Goal: Task Accomplishment & Management: Use online tool/utility

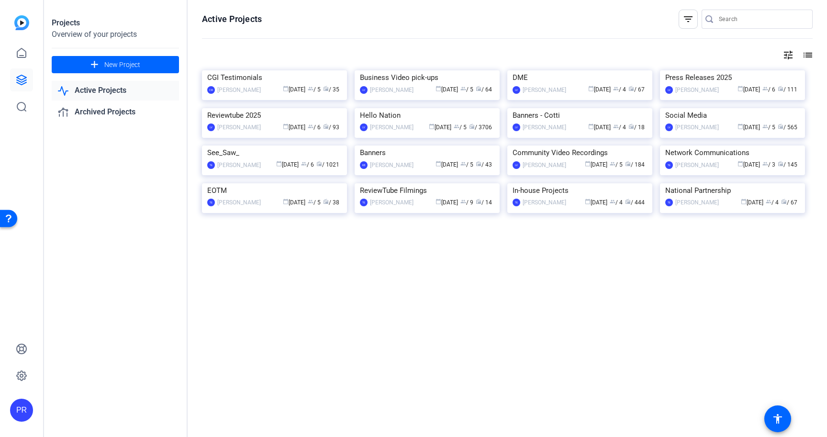
click at [740, 22] on input "Search" at bounding box center [762, 18] width 86 height 11
paste input "Good Natured Gardening"
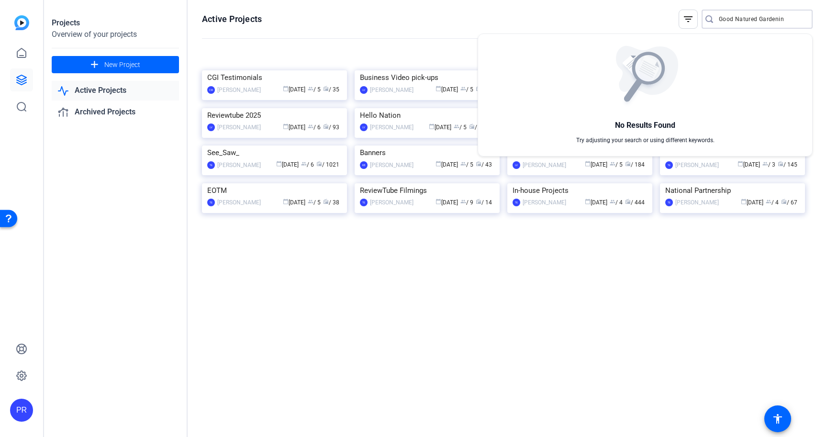
type input "Good Natured Gardenin"
click at [440, 218] on div at bounding box center [413, 218] width 827 height 437
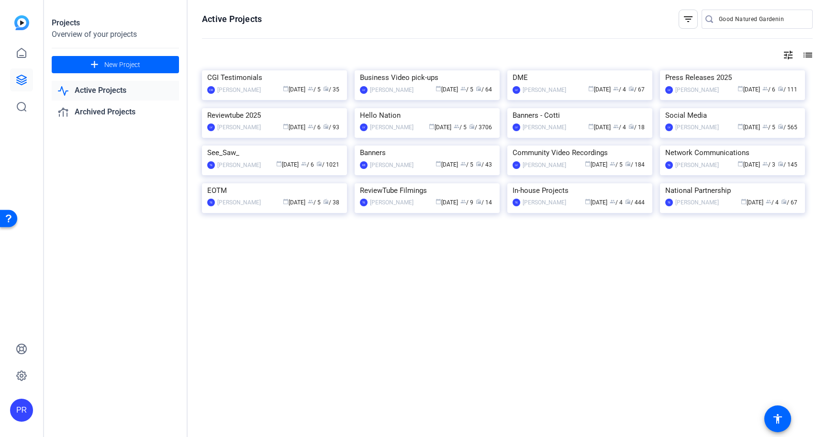
click at [440, 108] on img at bounding box center [427, 108] width 145 height 0
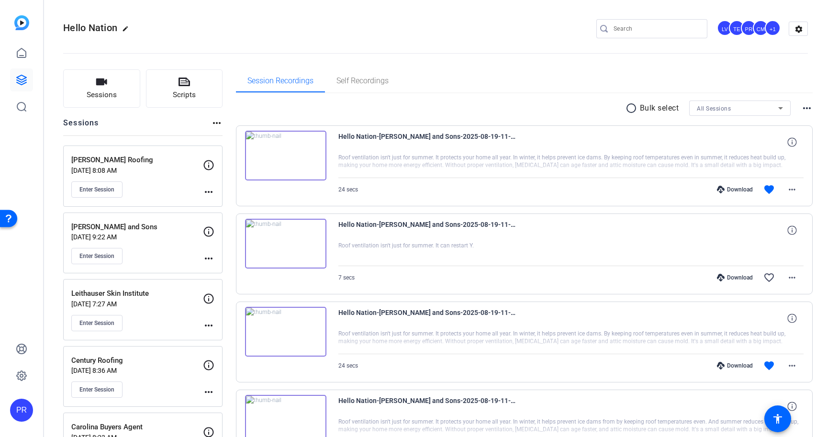
click at [108, 96] on span "Sessions" at bounding box center [102, 94] width 30 height 11
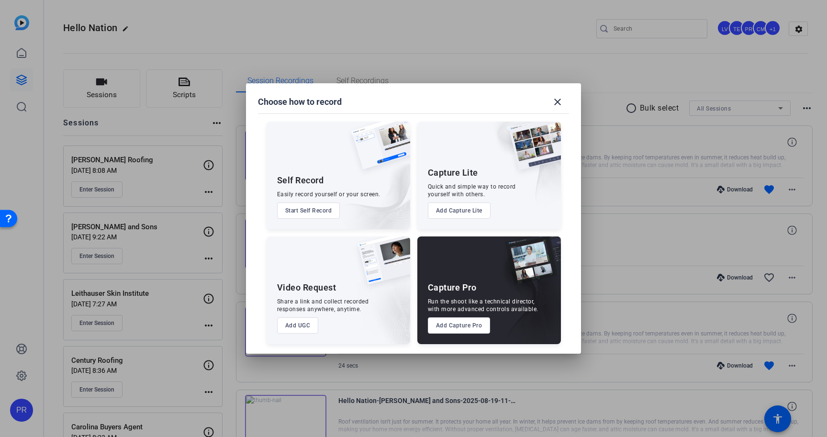
click at [466, 322] on button "Add Capture Pro" at bounding box center [459, 325] width 63 height 16
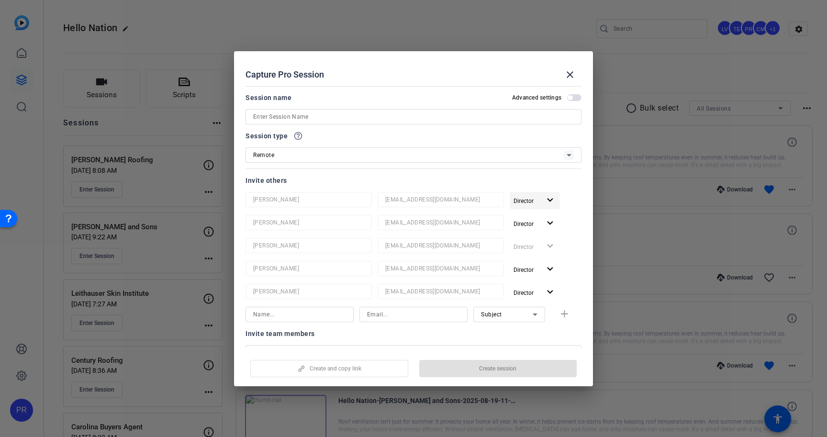
click at [531, 197] on span "Director" at bounding box center [526, 200] width 27 height 11
click at [527, 238] on span "Remove User" at bounding box center [534, 237] width 35 height 7
click at [529, 199] on span "Director" at bounding box center [523, 201] width 20 height 7
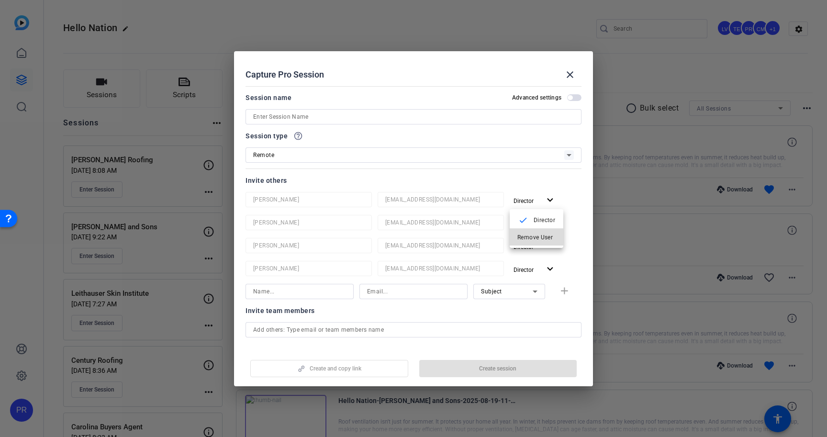
click at [528, 234] on span "Remove User" at bounding box center [534, 237] width 35 height 7
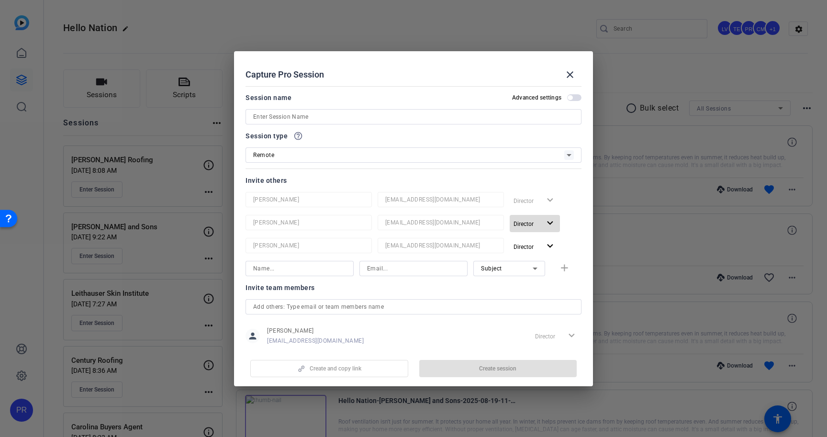
click at [528, 224] on span "Director" at bounding box center [523, 224] width 20 height 7
click at [529, 257] on span "Remove User" at bounding box center [534, 260] width 35 height 7
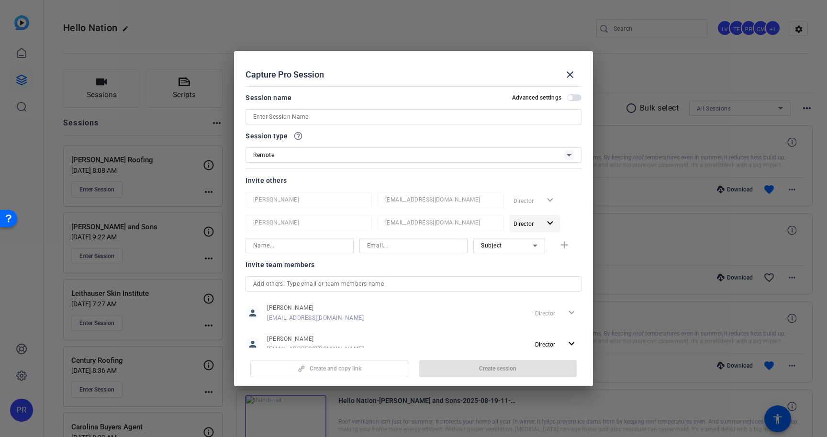
click at [529, 223] on span "Director" at bounding box center [523, 224] width 20 height 7
click at [529, 262] on span "Remove User" at bounding box center [534, 260] width 35 height 7
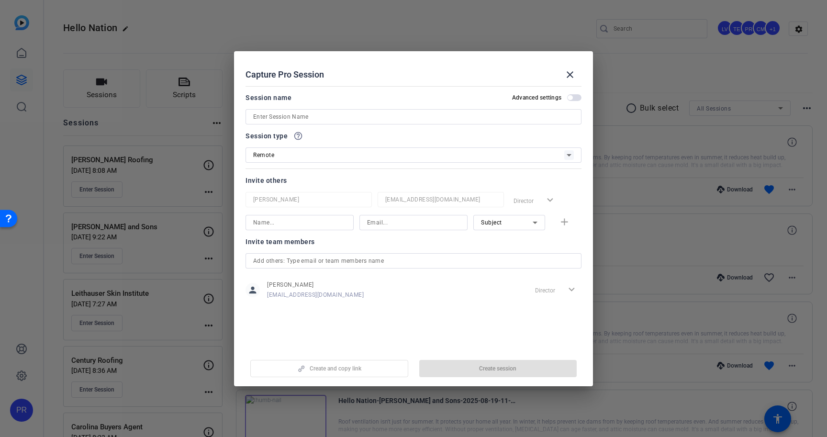
click at [492, 116] on input at bounding box center [413, 116] width 321 height 11
paste input "Good Natured Gardening"
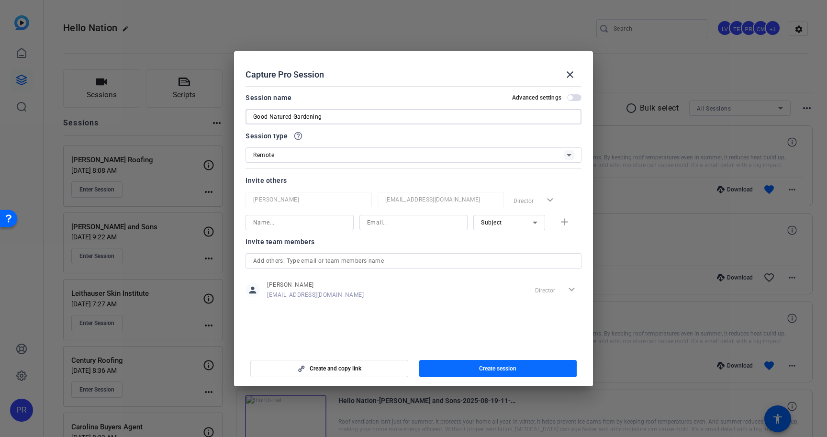
type input "Good Natured Gardening"
click at [500, 368] on span "Create session" at bounding box center [497, 369] width 37 height 8
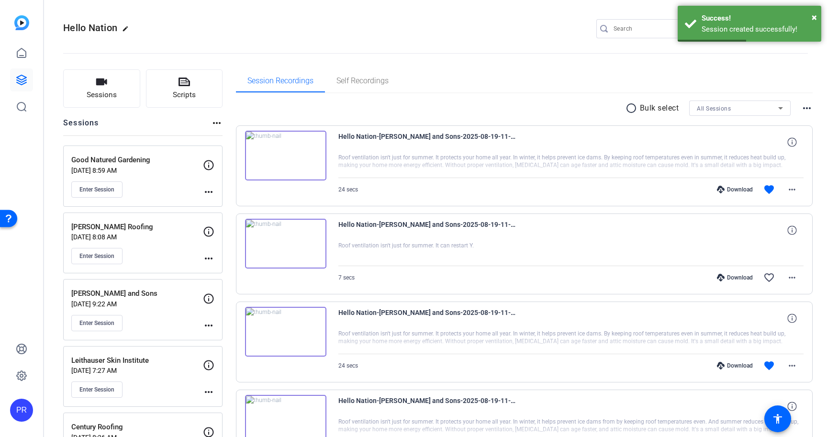
click at [209, 186] on mat-icon "more_horiz" at bounding box center [208, 191] width 11 height 11
click at [219, 208] on span "Edit Session" at bounding box center [233, 205] width 44 height 11
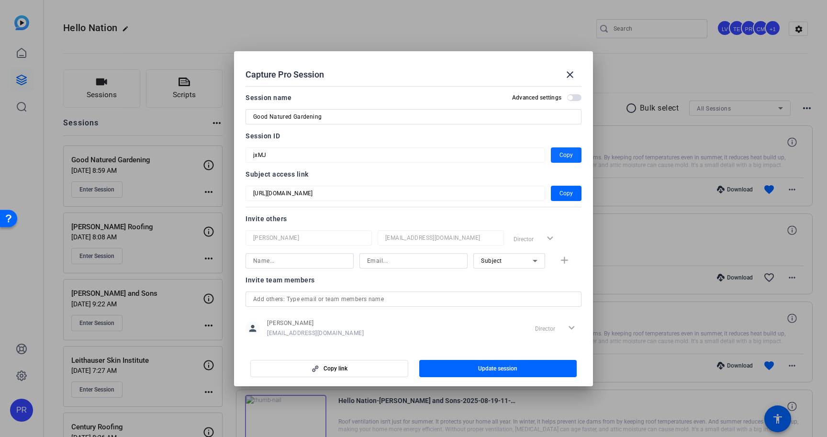
click at [562, 153] on span "Copy" at bounding box center [565, 154] width 13 height 11
click at [569, 75] on mat-icon "close" at bounding box center [569, 74] width 11 height 11
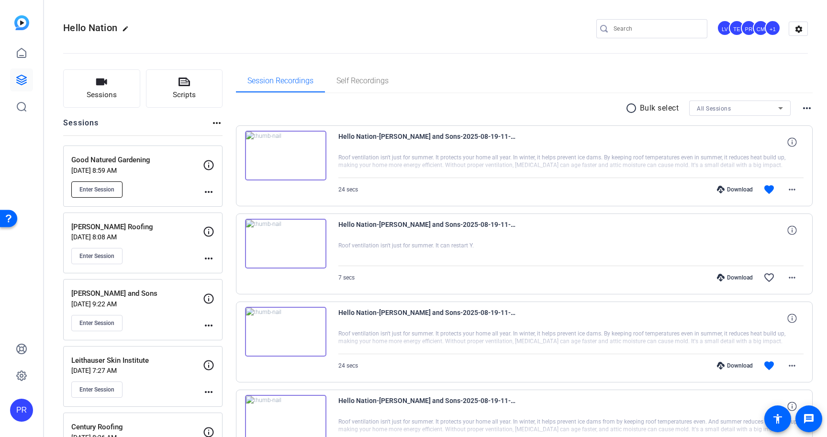
click at [105, 187] on span "Enter Session" at bounding box center [96, 190] width 35 height 8
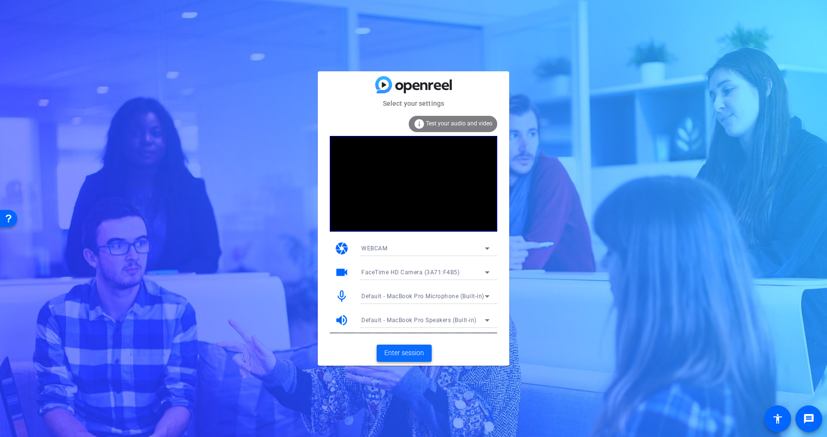
click at [409, 354] on span "Enter session" at bounding box center [404, 353] width 40 height 10
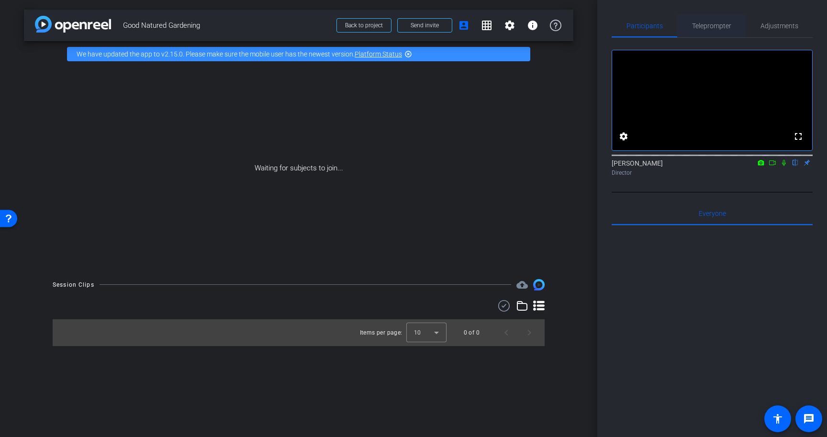
click at [700, 20] on span "Teleprompter" at bounding box center [711, 25] width 39 height 23
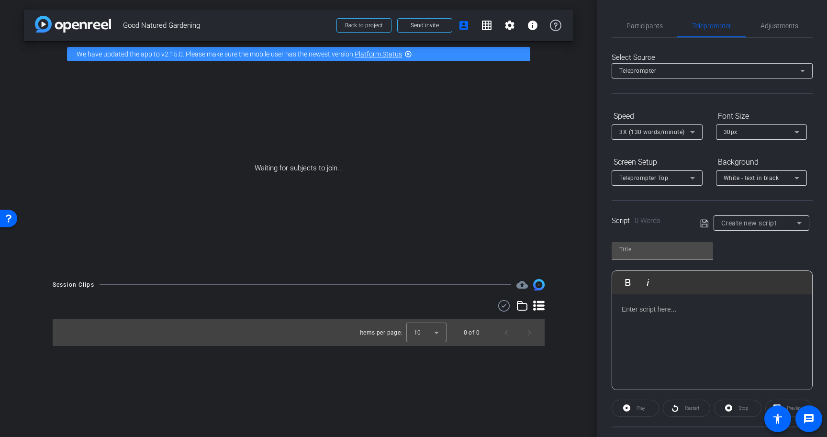
click at [647, 307] on p at bounding box center [712, 309] width 181 height 11
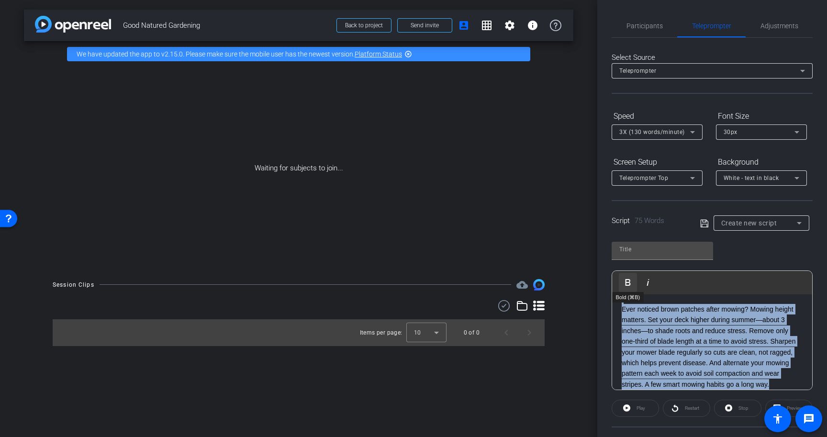
click at [631, 282] on icon "button" at bounding box center [627, 282] width 11 height 11
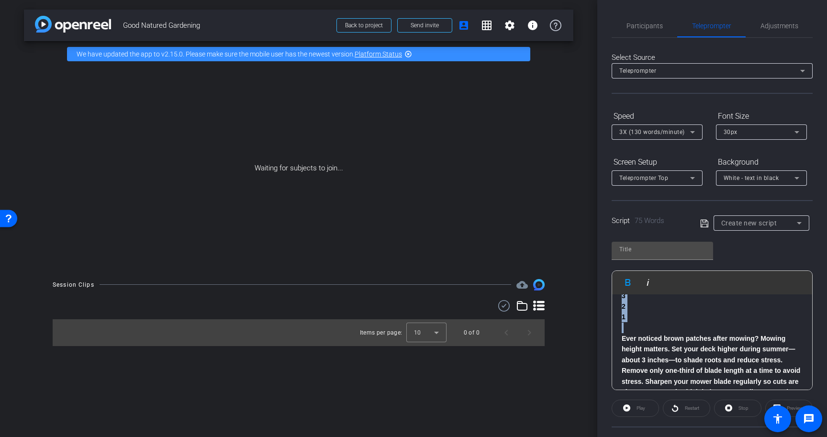
scroll to position [0, 0]
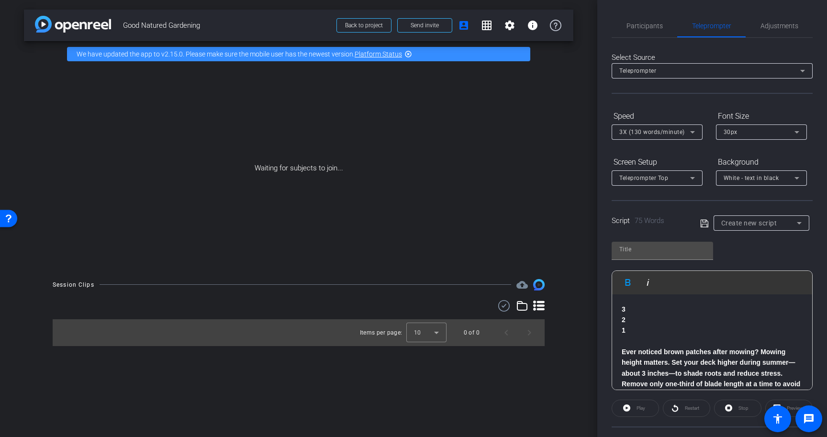
click at [170, 25] on span "Good Natured Gardening" at bounding box center [227, 25] width 208 height 19
copy div "Good Natured Gardening Back to project Send invite account_box grid_on settings…"
click at [642, 247] on input "text" at bounding box center [662, 249] width 86 height 11
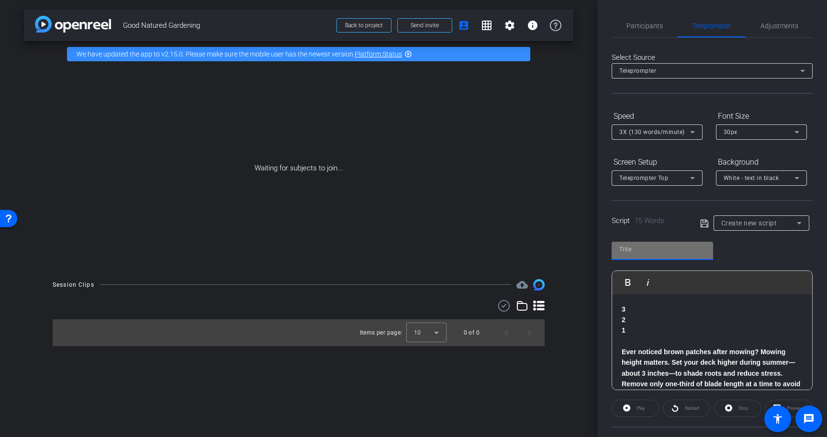
paste input "Good Natured Gardening"
type input "Good Natured Gardening"
click at [680, 137] on div "3X (130 words/minute)" at bounding box center [654, 132] width 71 height 12
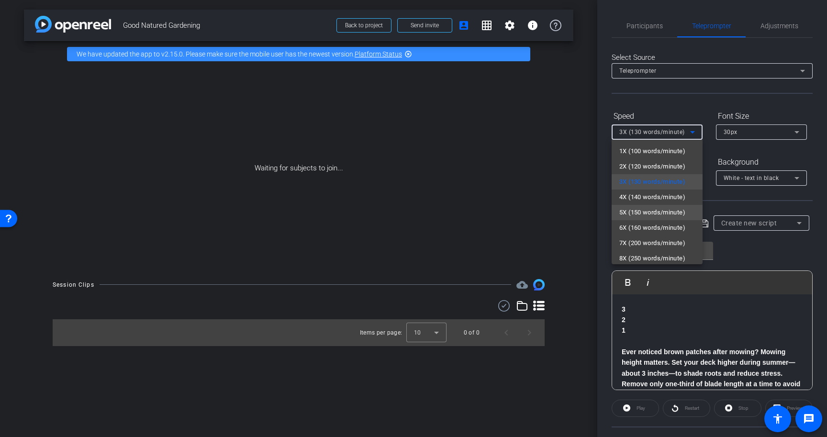
click at [668, 214] on span "5X (150 words/minute)" at bounding box center [652, 212] width 66 height 11
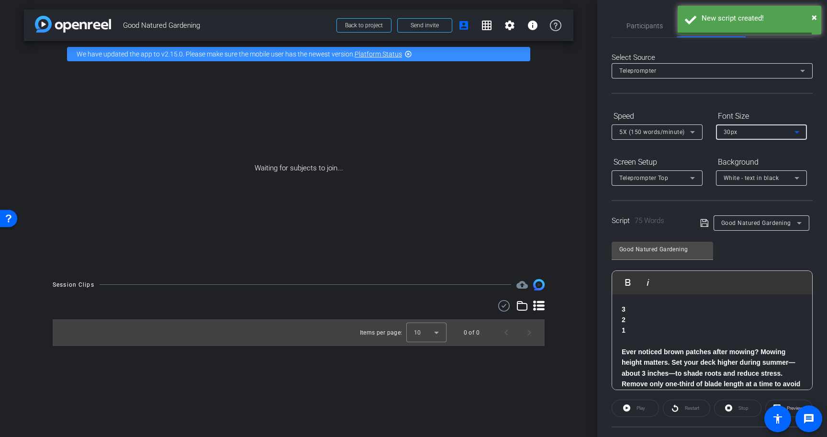
click at [729, 134] on span "30px" at bounding box center [731, 132] width 14 height 7
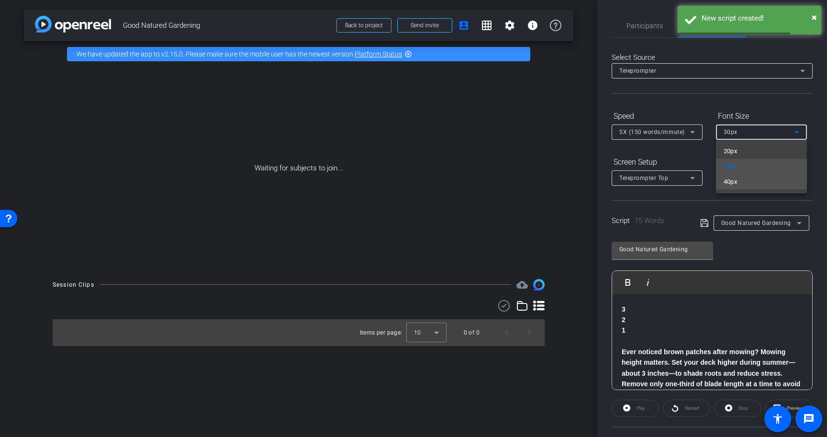
click at [728, 179] on span "40px" at bounding box center [731, 181] width 14 height 11
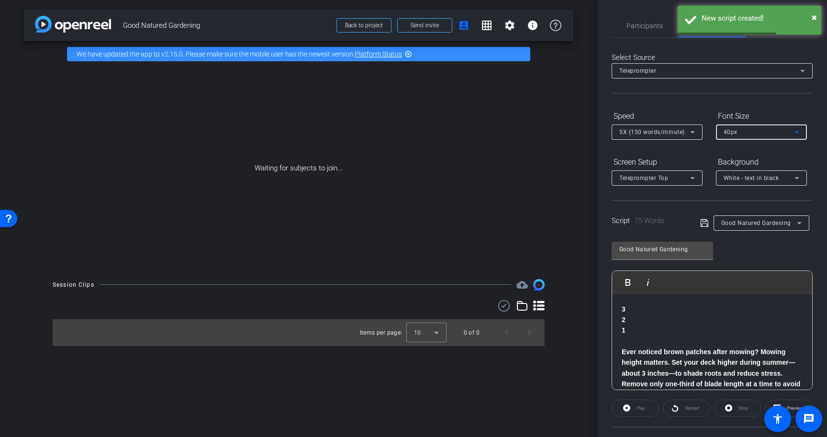
click at [680, 174] on div "Teleprompter Top" at bounding box center [654, 178] width 71 height 12
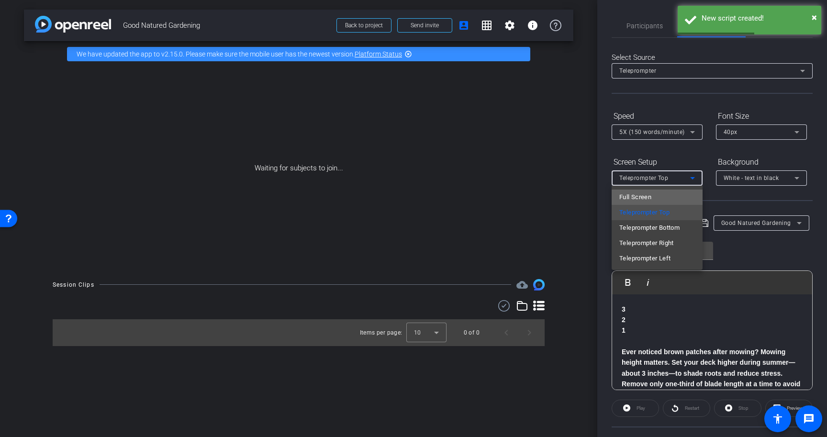
click at [674, 197] on mat-option "Full Screen" at bounding box center [657, 197] width 91 height 15
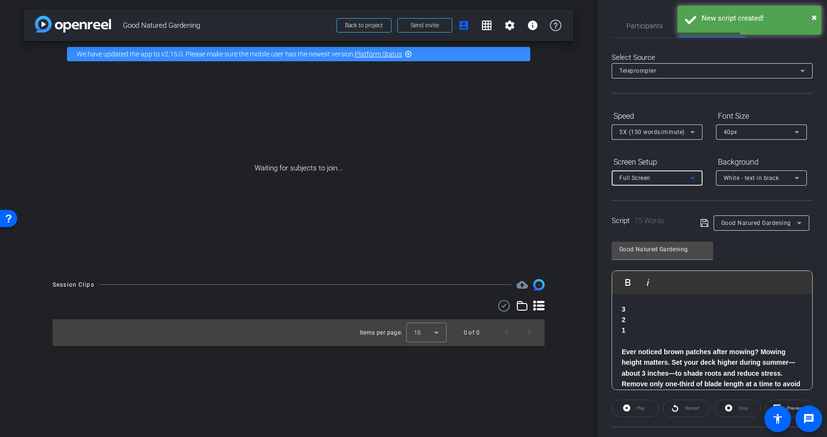
click at [726, 186] on div at bounding box center [761, 191] width 91 height 11
click at [731, 179] on span "White - text in black" at bounding box center [752, 178] width 56 height 7
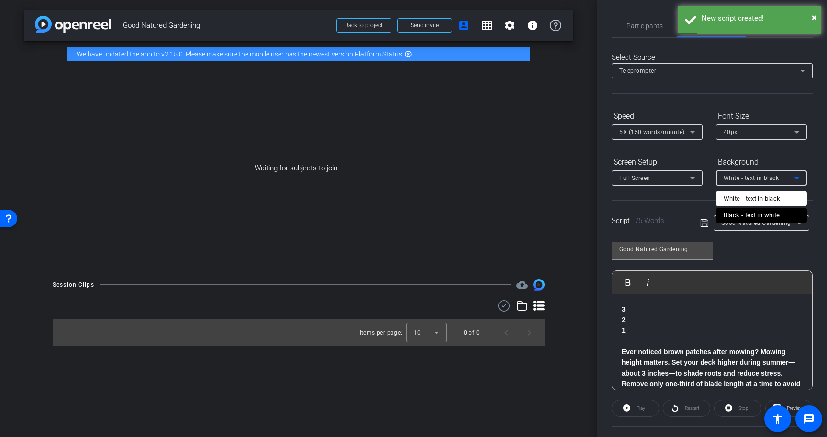
click at [735, 195] on div "White - text in black" at bounding box center [752, 198] width 57 height 11
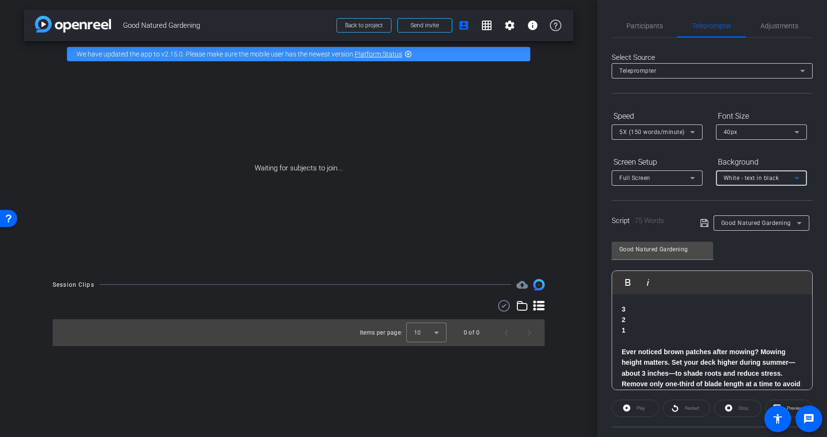
click at [738, 174] on div "White - text in black" at bounding box center [759, 178] width 71 height 12
click at [742, 216] on div "Black - text in white" at bounding box center [752, 215] width 56 height 11
click at [704, 223] on icon at bounding box center [704, 222] width 9 height 11
click at [642, 22] on span "Participants" at bounding box center [644, 25] width 36 height 7
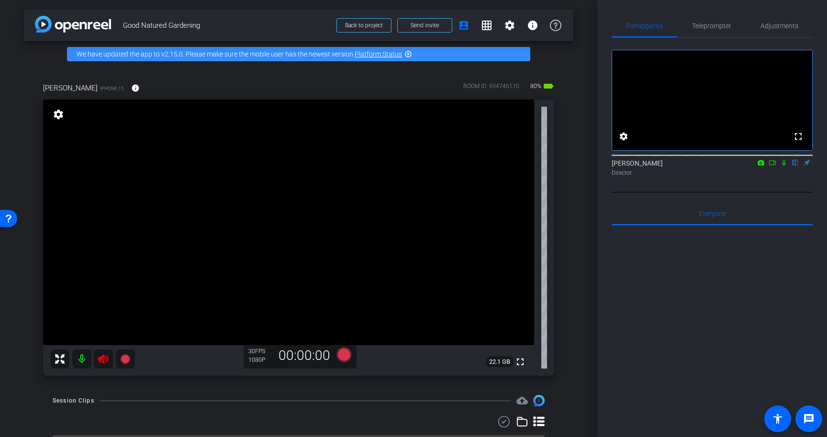
click at [98, 359] on icon at bounding box center [103, 358] width 11 height 11
click at [772, 23] on span "Adjustments" at bounding box center [779, 25] width 38 height 7
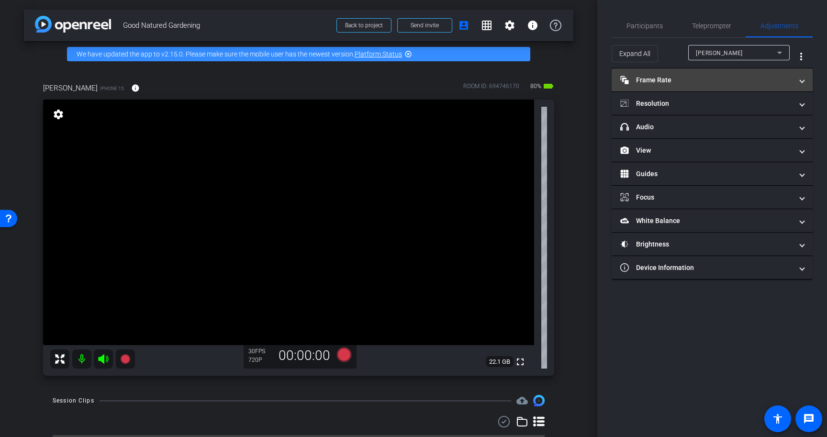
click at [683, 79] on mat-panel-title "Frame Rate Frame Rate" at bounding box center [706, 80] width 172 height 10
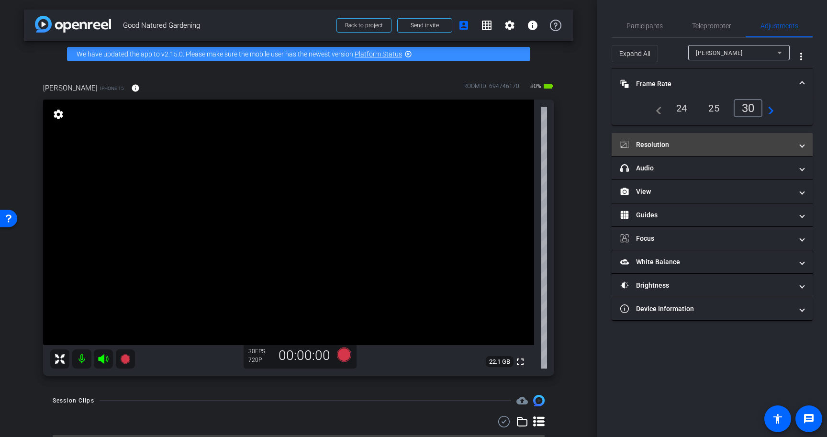
click at [705, 140] on mat-panel-title "Resolution" at bounding box center [706, 145] width 172 height 10
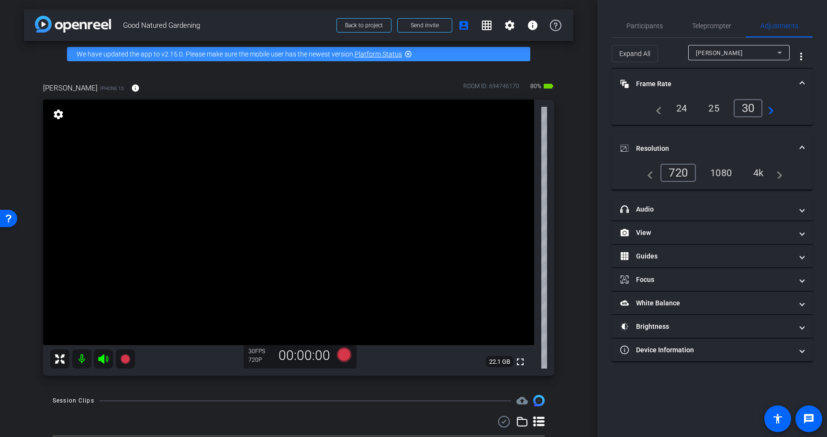
click at [727, 176] on div "1080" at bounding box center [721, 173] width 36 height 16
click at [759, 174] on div "4k" at bounding box center [759, 173] width 25 height 16
click at [715, 24] on span "Teleprompter" at bounding box center [711, 25] width 39 height 7
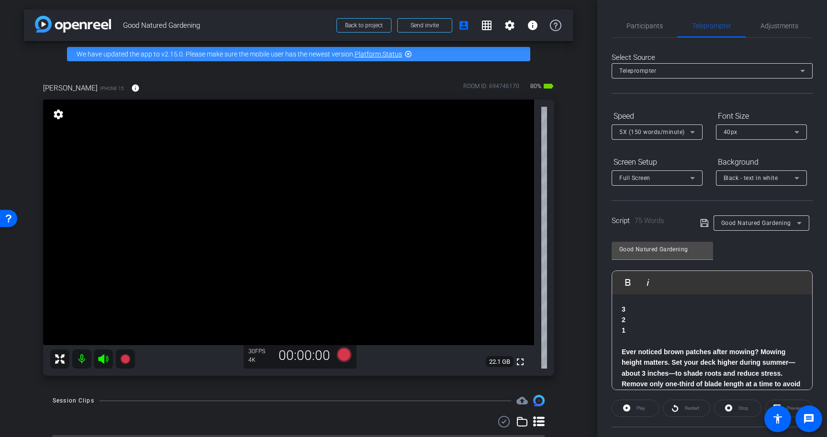
scroll to position [11, 0]
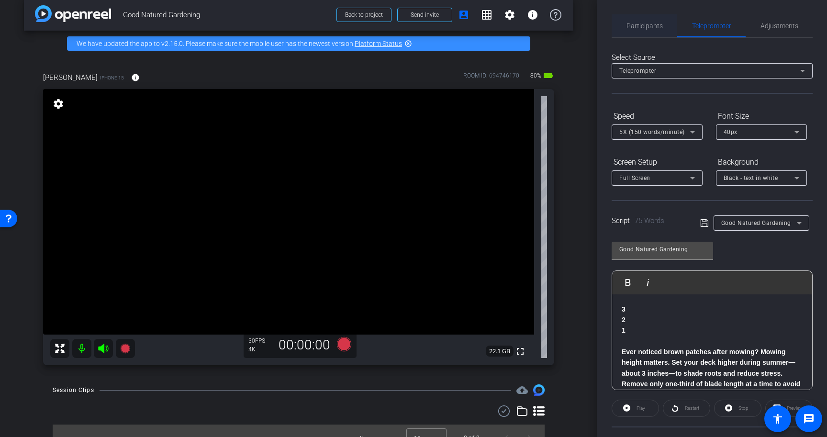
click at [637, 25] on span "Participants" at bounding box center [644, 25] width 36 height 7
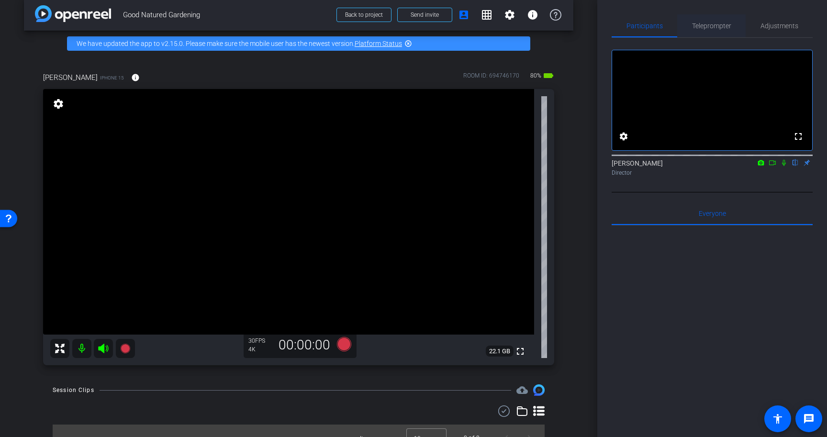
click at [705, 21] on span "Teleprompter" at bounding box center [711, 25] width 39 height 23
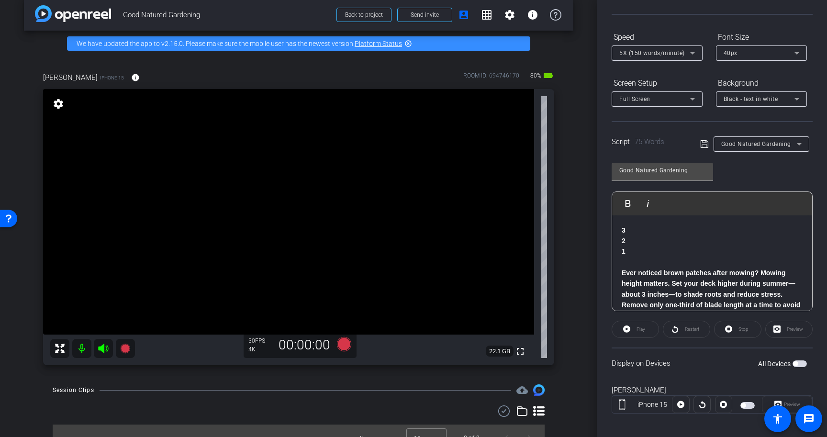
scroll to position [86, 0]
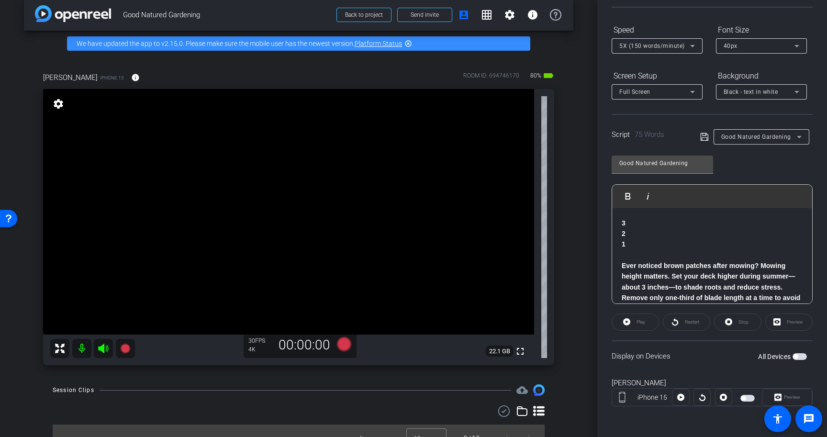
click at [798, 356] on span "button" at bounding box center [795, 356] width 5 height 5
click at [637, 321] on span "Play" at bounding box center [640, 321] width 9 height 5
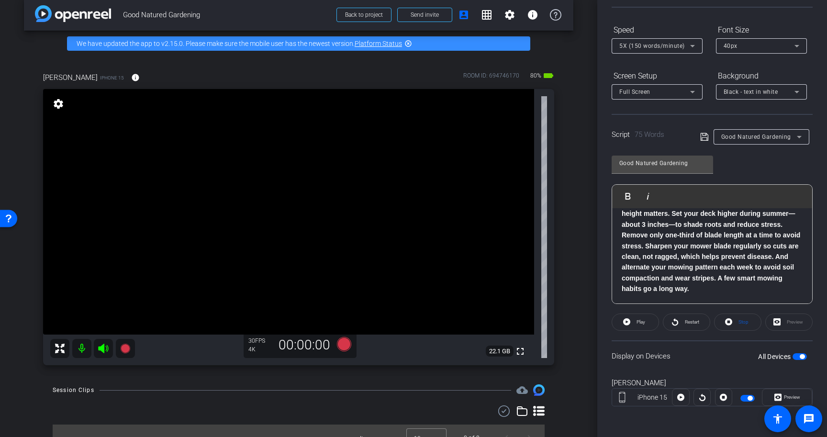
scroll to position [62, 0]
click at [737, 323] on span "Stop" at bounding box center [742, 321] width 12 height 13
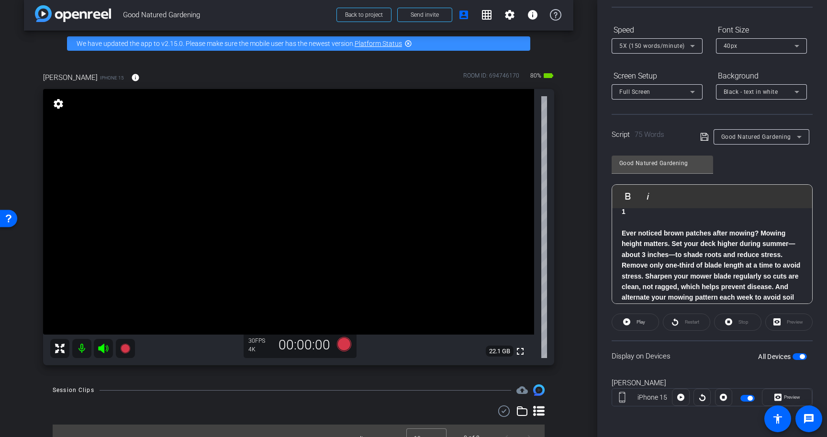
scroll to position [0, 0]
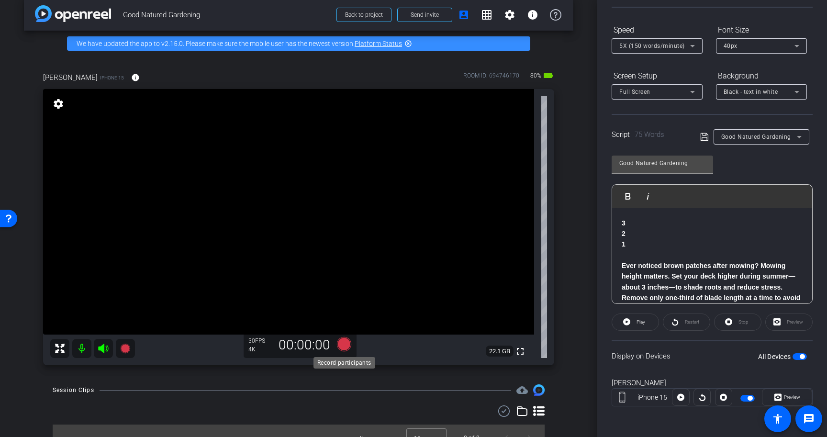
click at [344, 343] on icon at bounding box center [344, 344] width 14 height 14
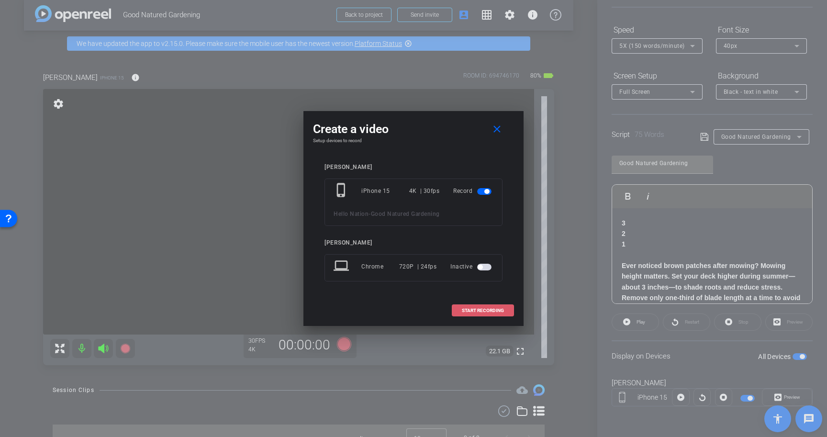
click at [482, 311] on span "START RECORDING" at bounding box center [483, 310] width 42 height 5
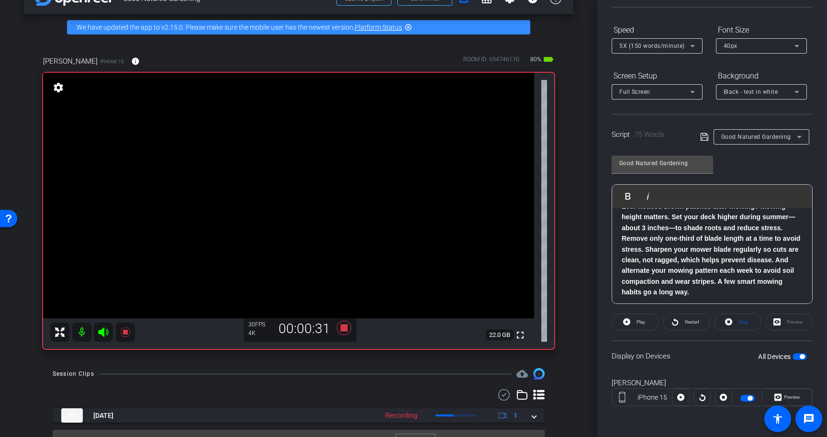
scroll to position [29, 0]
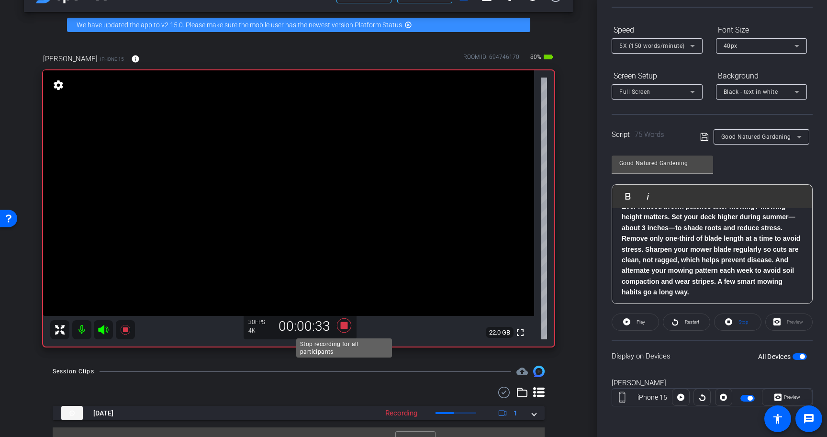
click at [344, 325] on icon at bounding box center [344, 325] width 14 height 14
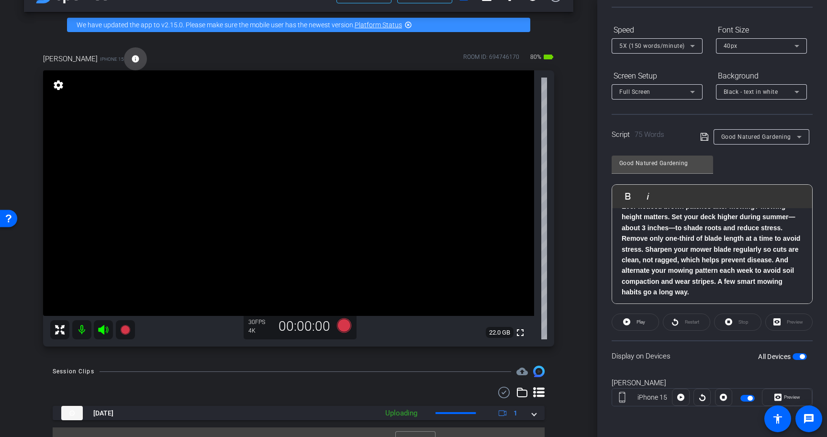
click at [131, 55] on mat-icon "info" at bounding box center [135, 59] width 9 height 9
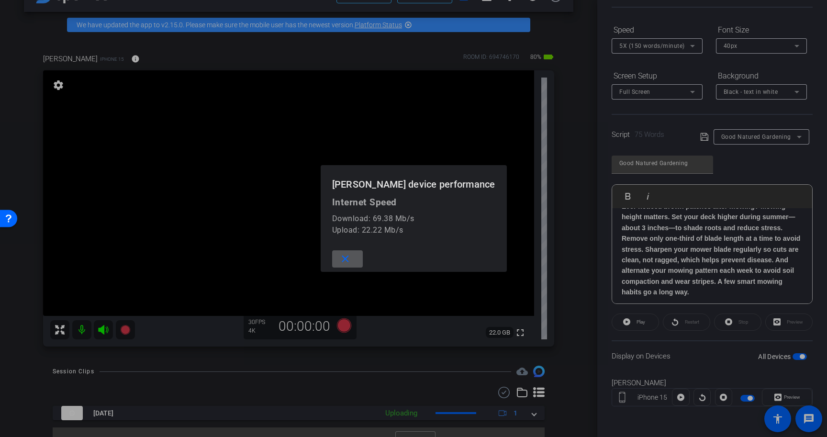
click at [121, 57] on div at bounding box center [413, 218] width 827 height 437
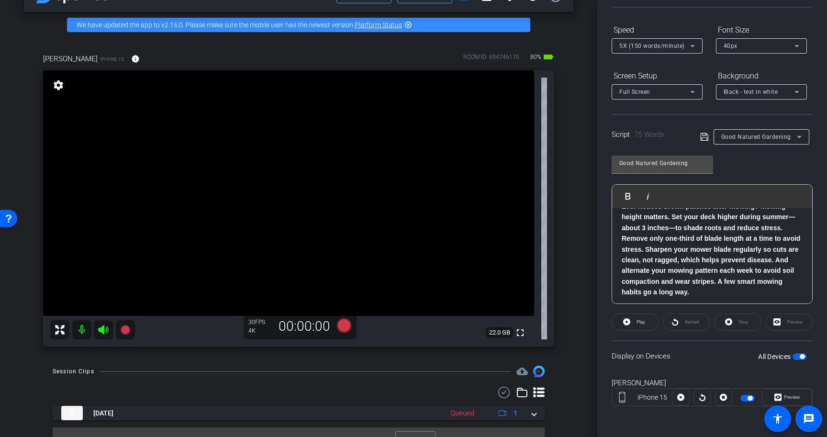
click at [733, 323] on div "Stop" at bounding box center [737, 321] width 47 height 17
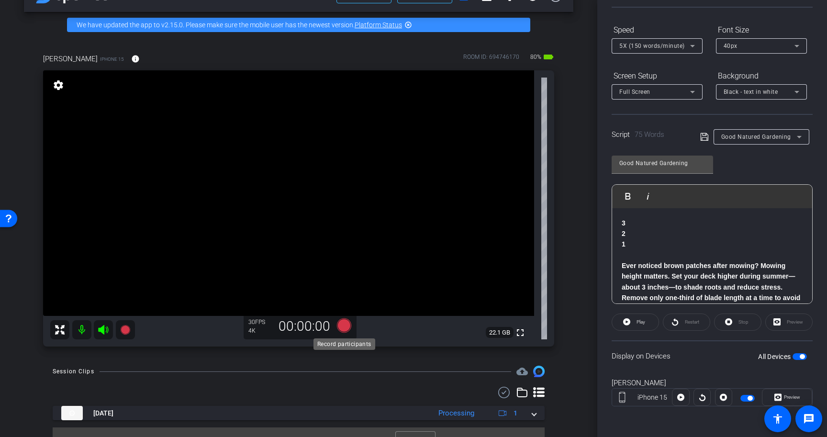
click at [343, 324] on icon at bounding box center [344, 325] width 14 height 14
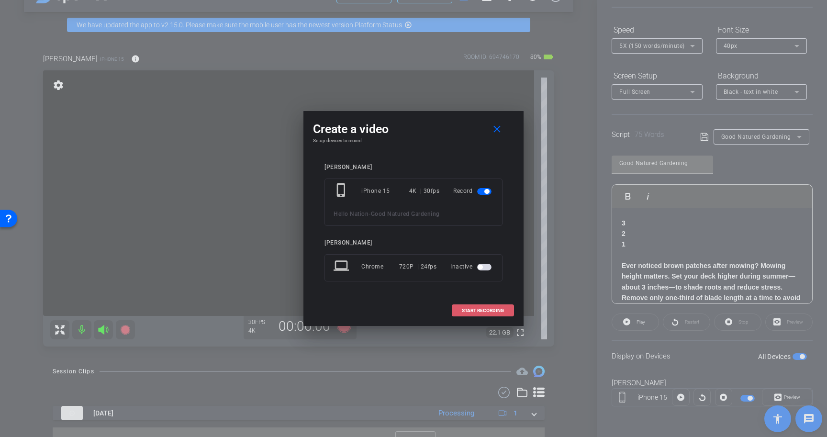
click at [482, 310] on span "START RECORDING" at bounding box center [483, 310] width 42 height 5
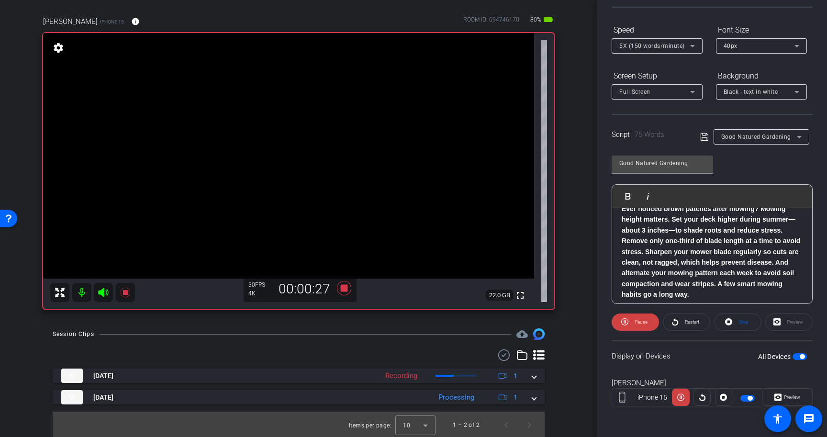
scroll to position [68, 0]
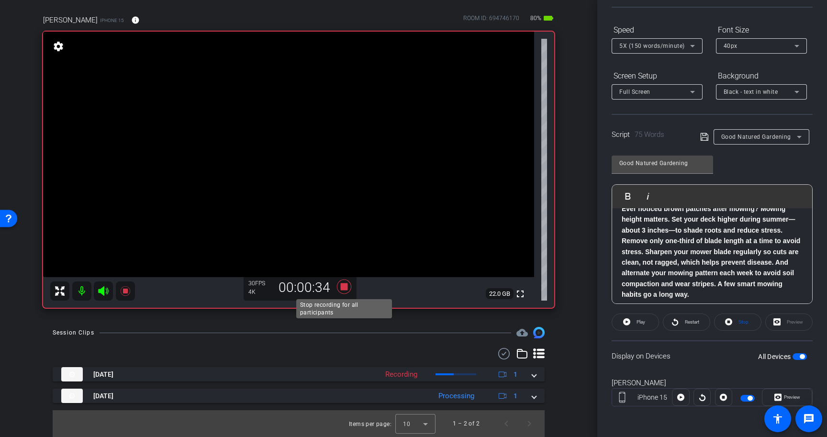
click at [346, 285] on icon at bounding box center [344, 286] width 14 height 14
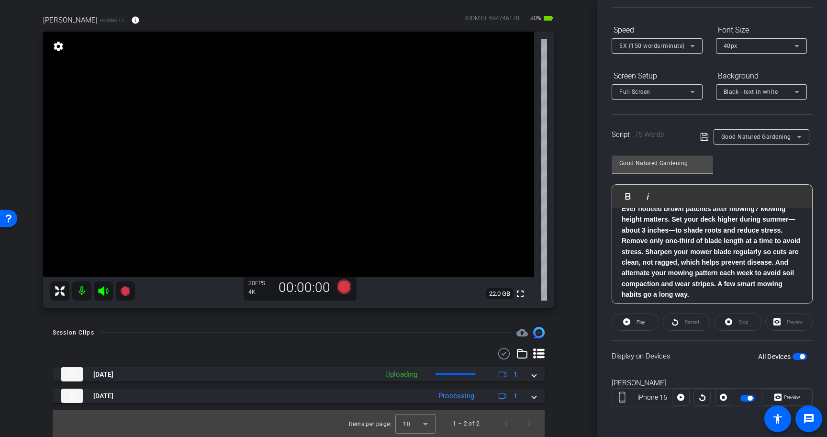
click at [802, 357] on span "button" at bounding box center [802, 356] width 5 height 5
click at [708, 298] on p "Ever noticed brown patches after mowing? Mowing height matters. Set your deck h…" at bounding box center [712, 251] width 181 height 97
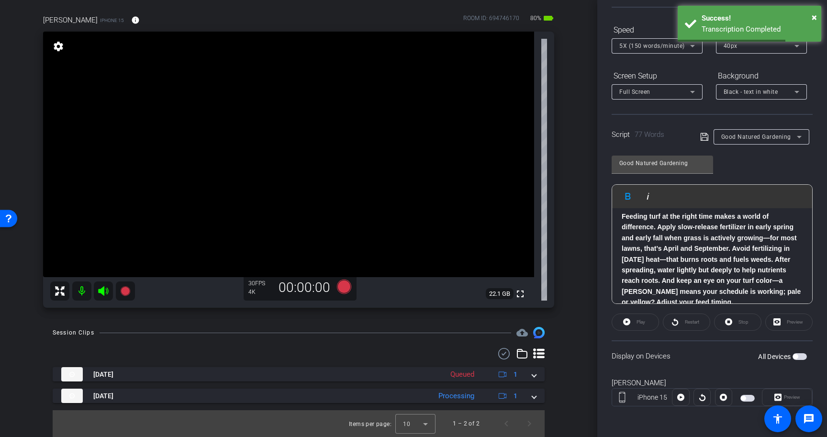
scroll to position [63, 0]
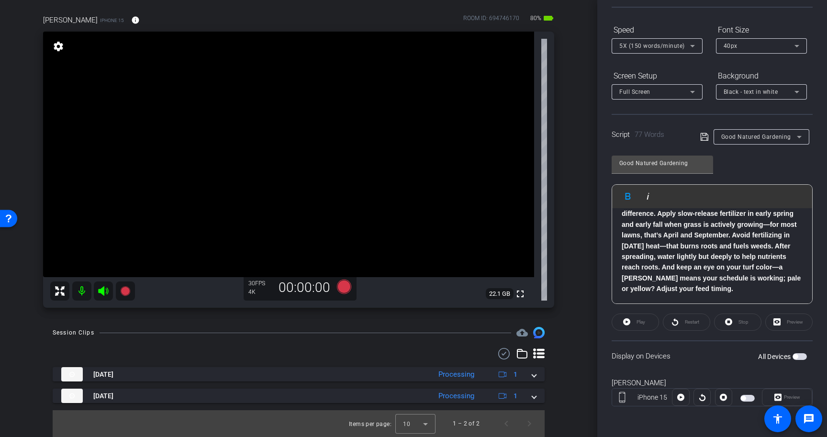
click at [759, 273] on p "Feeding turf at the right time makes a world of difference. Apply slow-release …" at bounding box center [712, 246] width 181 height 97
click at [709, 139] on span at bounding box center [706, 136] width 13 height 9
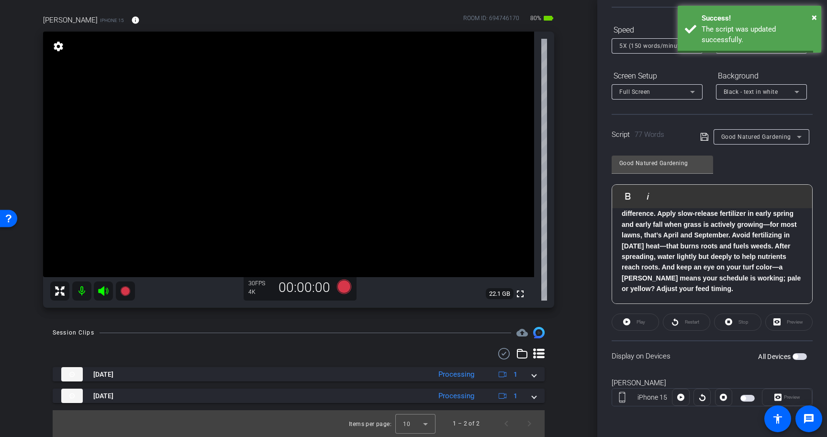
click at [708, 139] on icon at bounding box center [704, 137] width 8 height 8
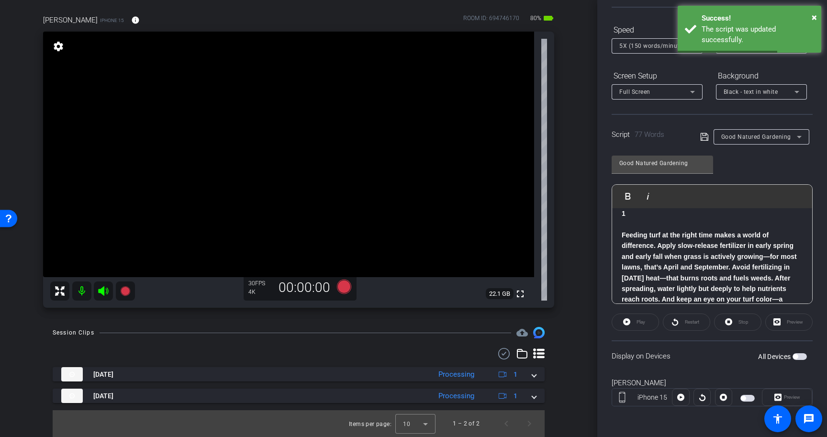
scroll to position [0, 0]
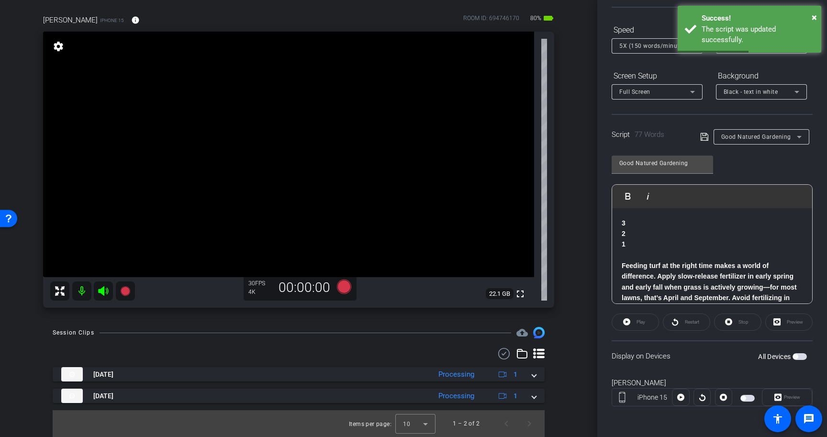
click at [797, 357] on span "button" at bounding box center [795, 356] width 5 height 5
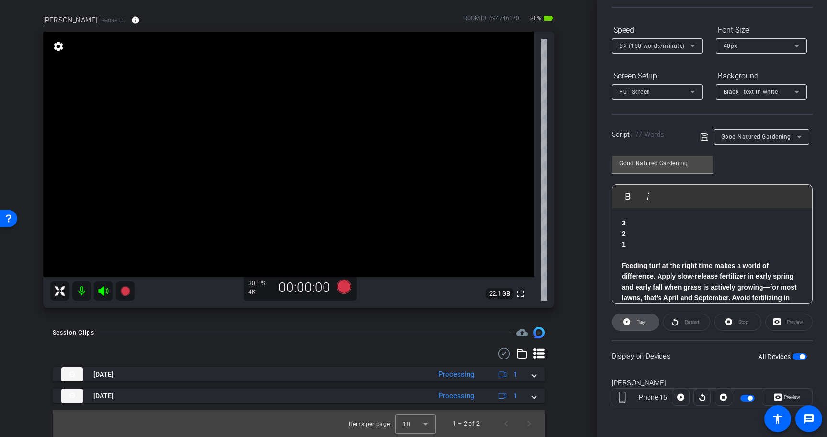
click at [635, 322] on span "Play" at bounding box center [639, 321] width 11 height 13
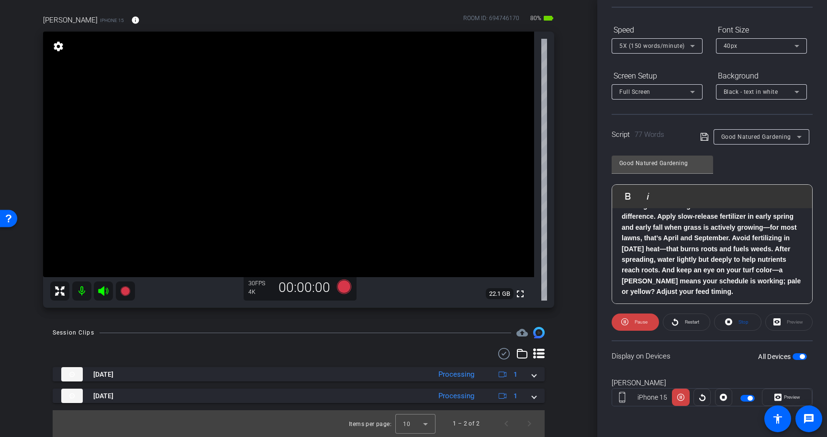
scroll to position [63, 0]
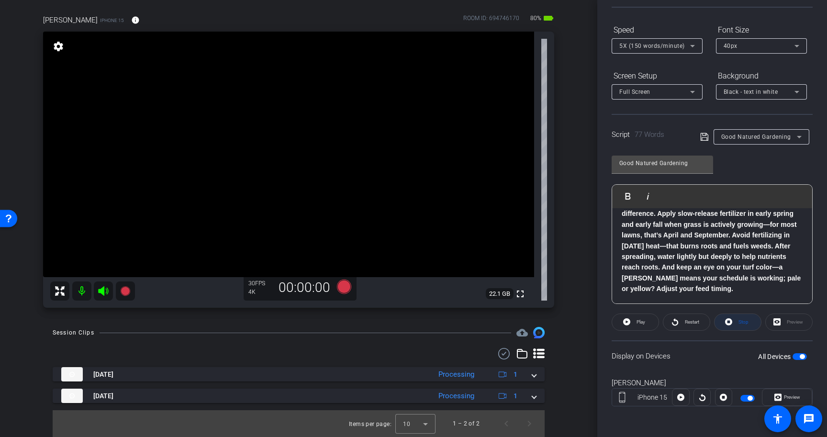
click at [743, 319] on span "Stop" at bounding box center [743, 321] width 10 height 5
click at [801, 357] on span "button" at bounding box center [802, 356] width 5 height 5
click at [755, 287] on p "Feeding turf at the right time makes a world of difference. Apply slow-release …" at bounding box center [712, 246] width 181 height 97
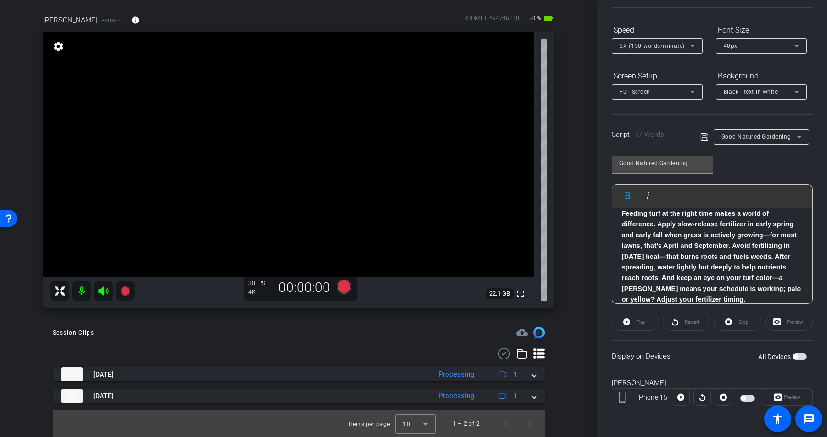
click at [705, 137] on icon at bounding box center [704, 137] width 8 height 8
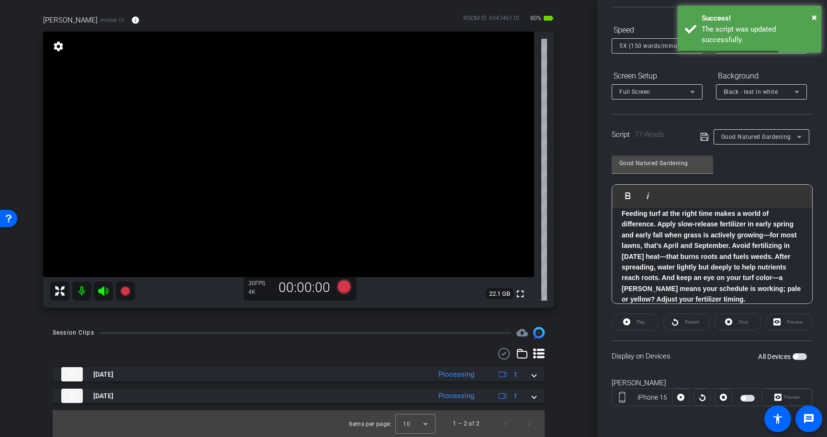
click at [801, 355] on span "button" at bounding box center [799, 356] width 14 height 7
click at [342, 289] on icon at bounding box center [344, 286] width 14 height 14
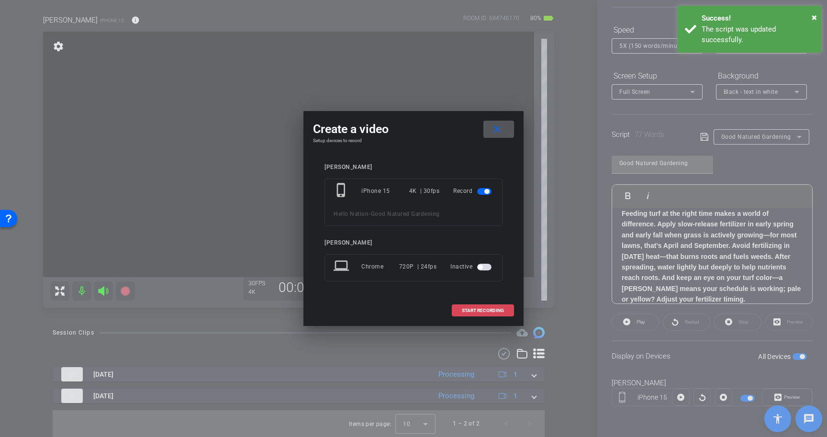
click at [489, 311] on span "START RECORDING" at bounding box center [483, 310] width 42 height 5
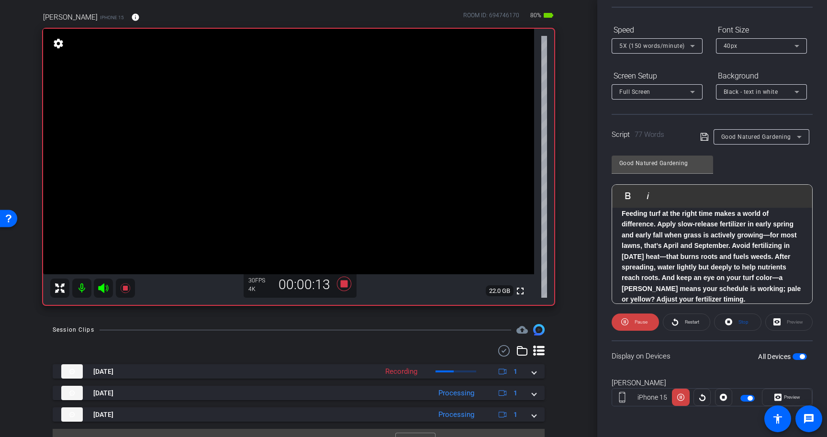
scroll to position [71, 0]
click at [345, 285] on icon at bounding box center [344, 283] width 14 height 14
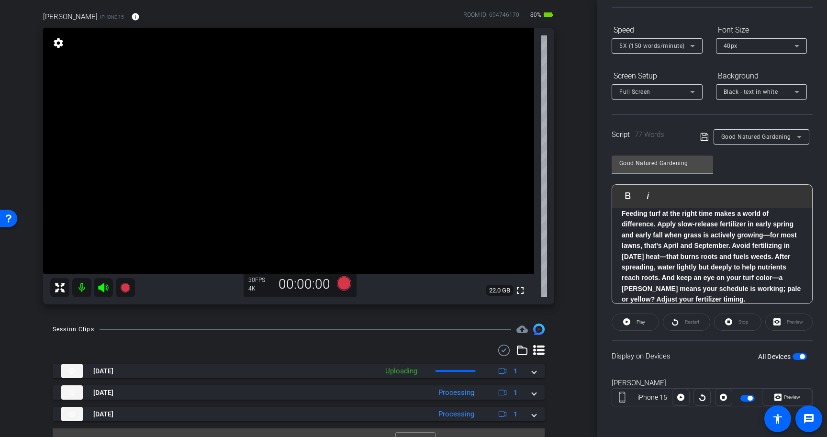
scroll to position [89, 0]
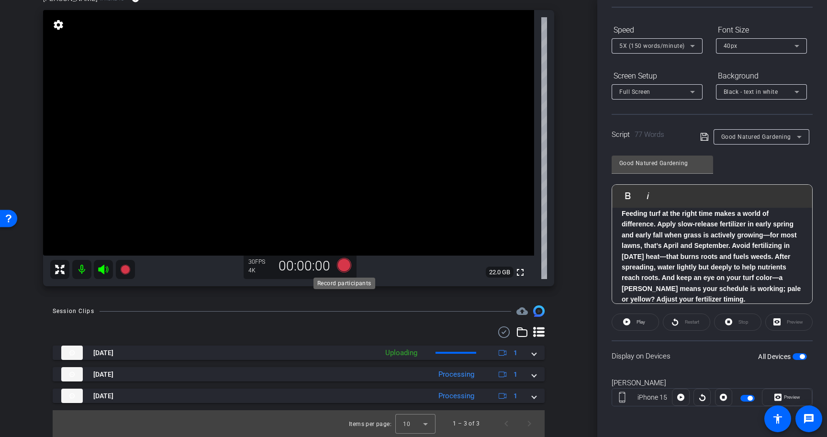
click at [343, 263] on icon at bounding box center [344, 265] width 14 height 14
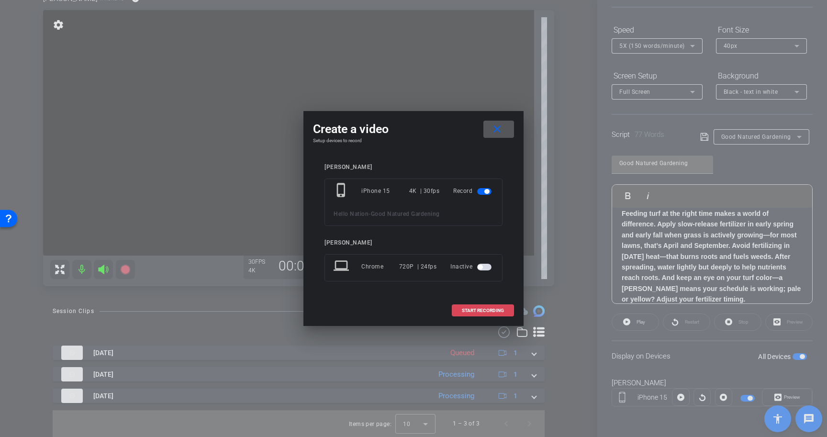
click at [486, 311] on span "START RECORDING" at bounding box center [483, 310] width 42 height 5
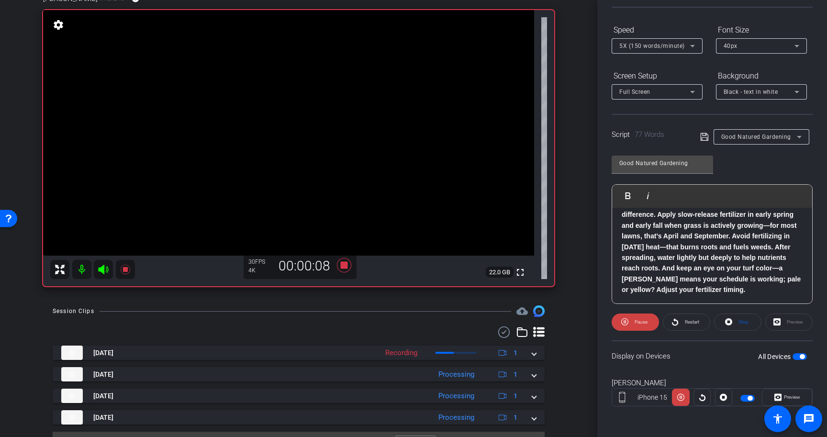
scroll to position [62, 0]
click at [639, 286] on strong "Feeding turf at the right time makes a world of difference. Apply slow-release …" at bounding box center [711, 245] width 179 height 93
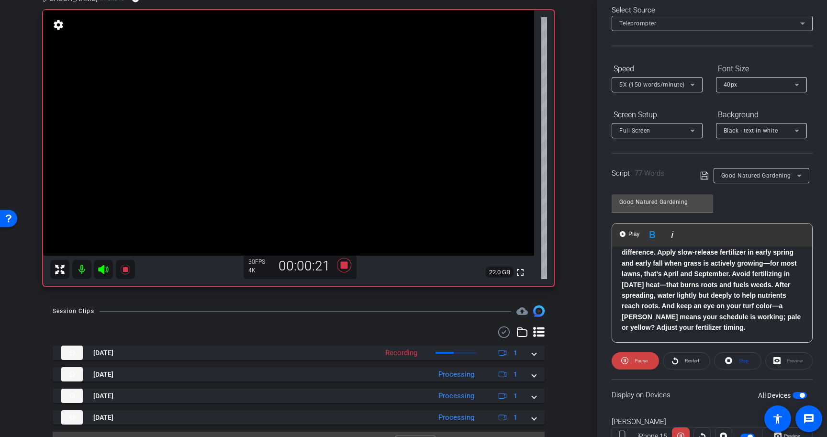
scroll to position [0, 0]
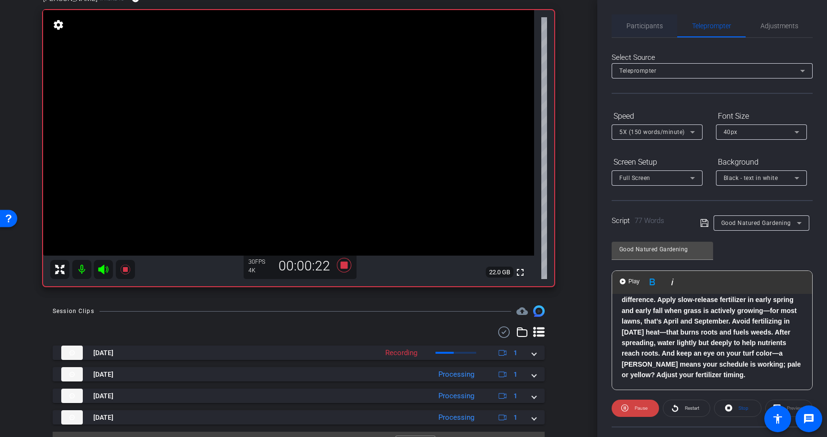
click at [645, 23] on span "Participants" at bounding box center [644, 25] width 36 height 7
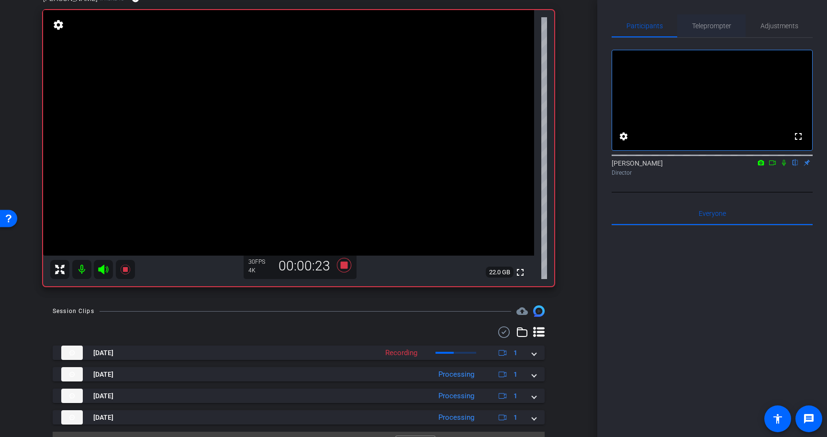
click at [711, 26] on span "Teleprompter" at bounding box center [711, 25] width 39 height 7
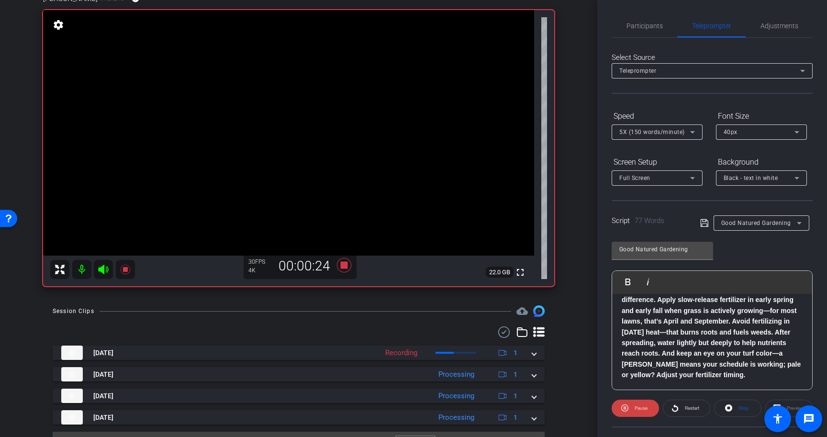
scroll to position [63, 0]
click at [734, 408] on span at bounding box center [737, 408] width 46 height 23
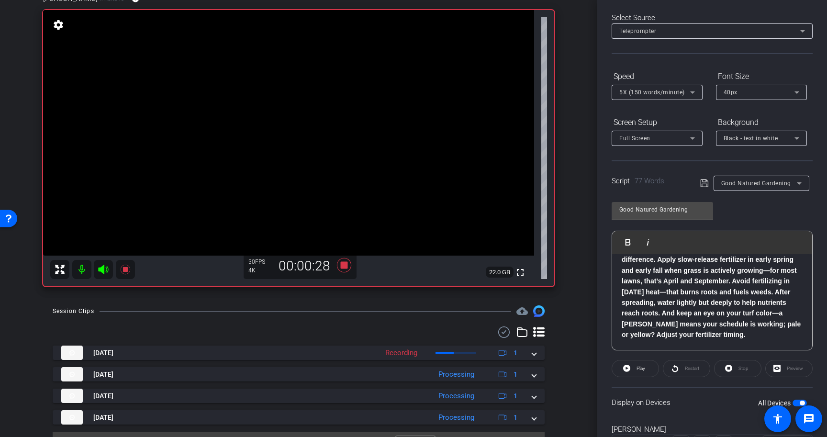
scroll to position [45, 0]
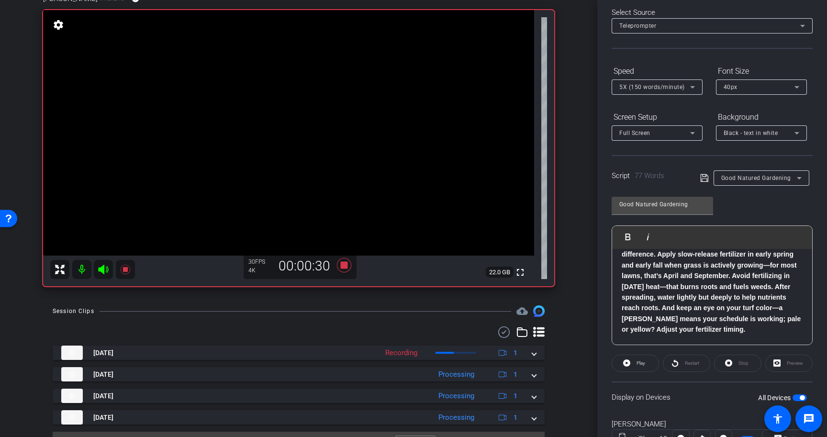
click at [731, 361] on div "Stop" at bounding box center [737, 363] width 47 height 17
click at [640, 360] on span "Play" at bounding box center [640, 362] width 9 height 5
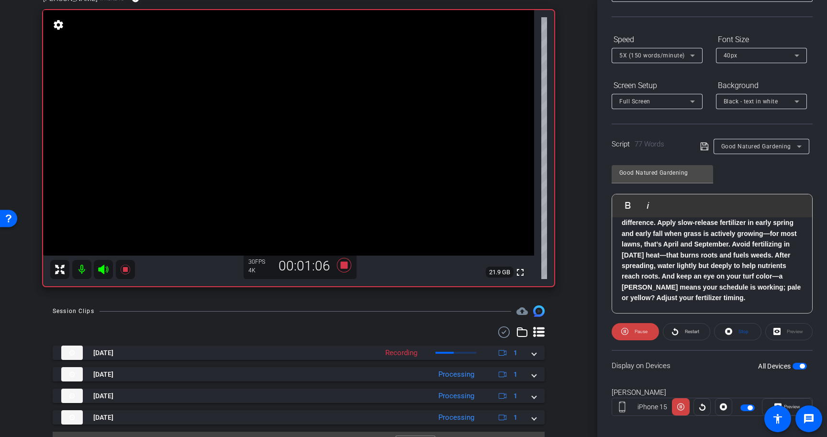
scroll to position [79, 0]
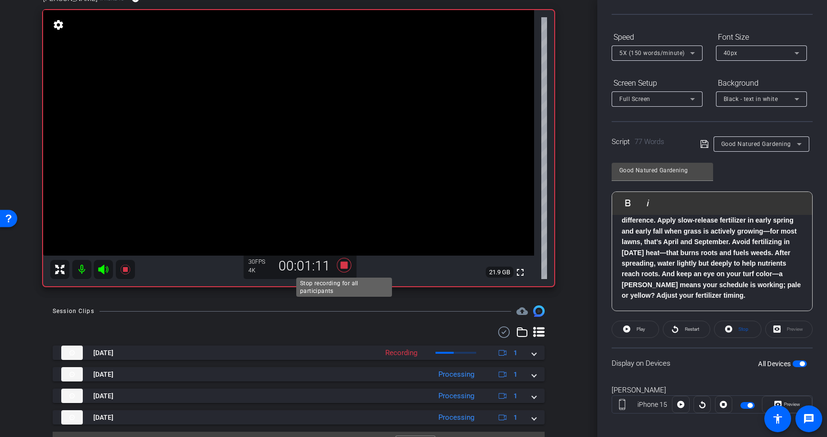
click at [344, 265] on icon at bounding box center [344, 265] width 14 height 14
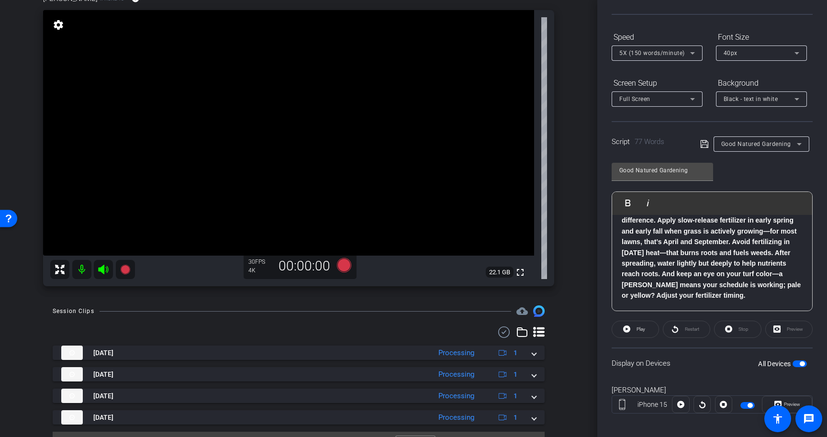
scroll to position [97, 0]
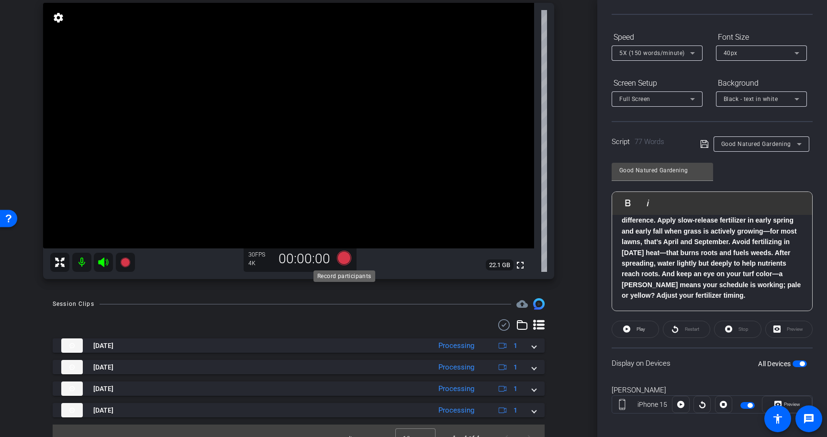
click at [343, 256] on icon at bounding box center [344, 258] width 14 height 14
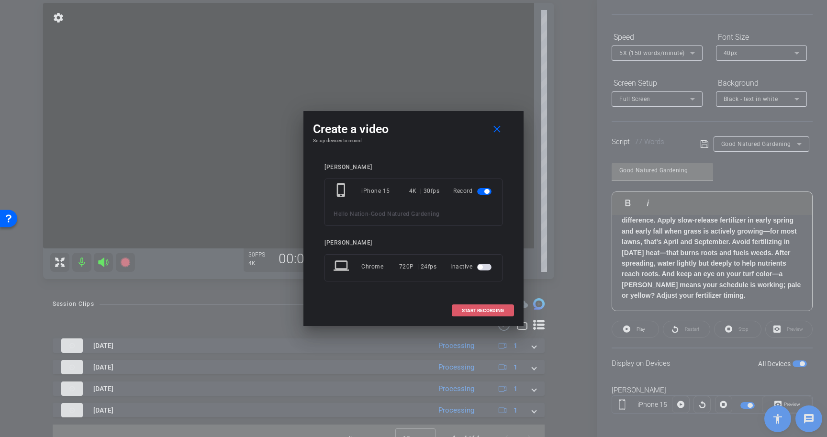
click at [489, 303] on span at bounding box center [482, 310] width 61 height 23
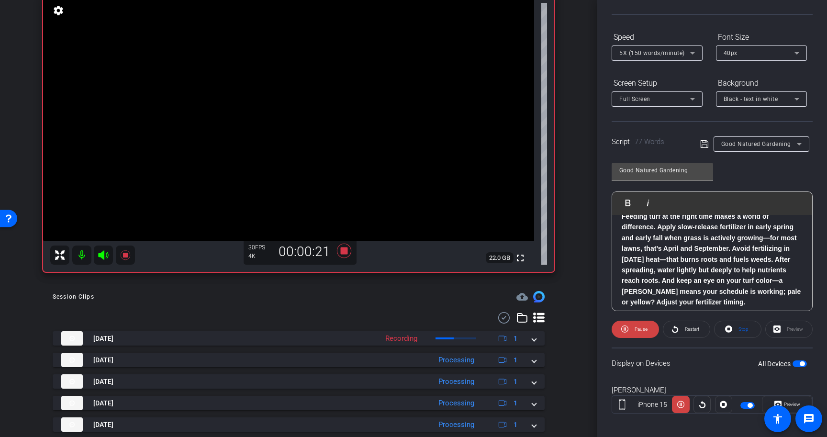
scroll to position [63, 0]
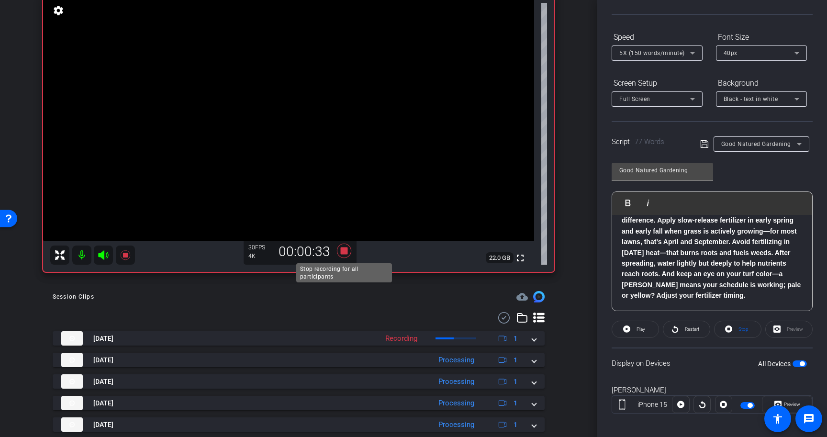
click at [343, 252] on icon at bounding box center [344, 251] width 14 height 14
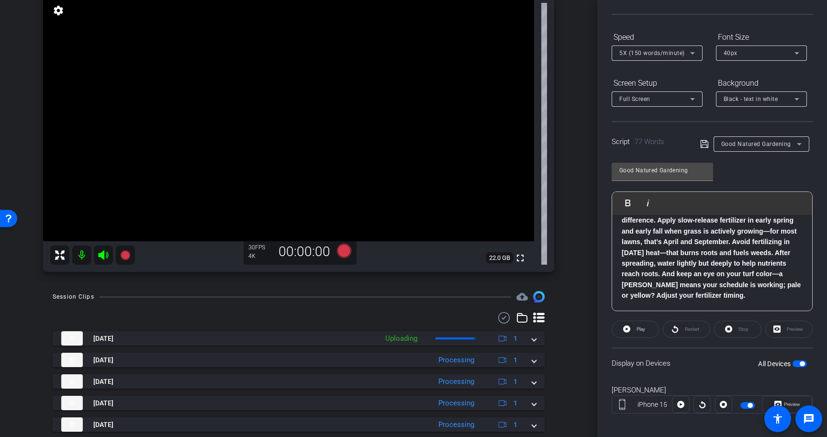
click at [803, 363] on span "button" at bounding box center [802, 363] width 5 height 5
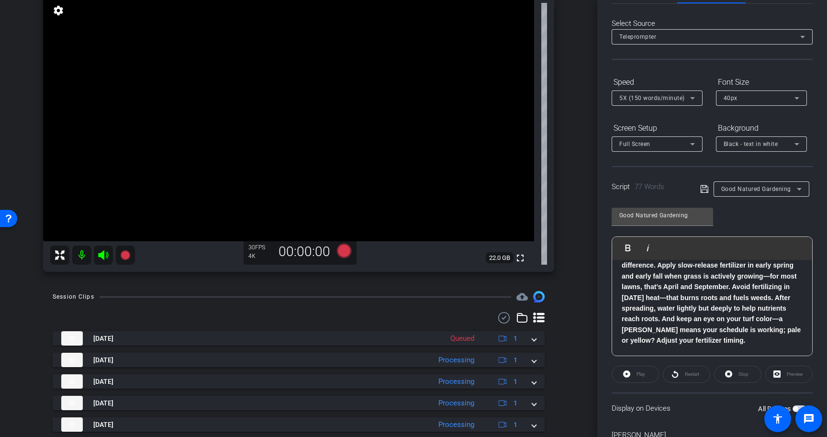
scroll to position [0, 0]
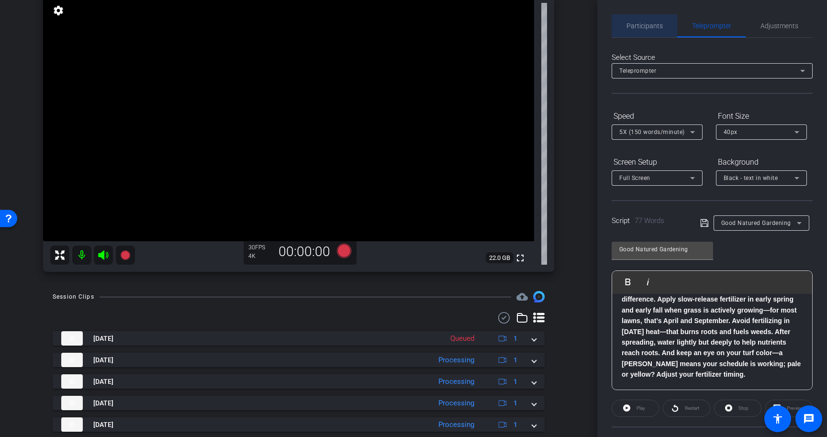
click at [652, 29] on span "Participants" at bounding box center [644, 25] width 36 height 7
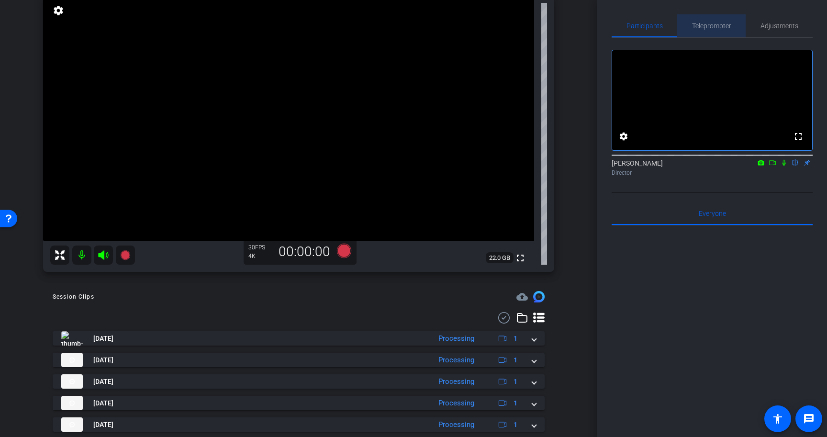
click at [697, 28] on span "Teleprompter" at bounding box center [711, 25] width 39 height 7
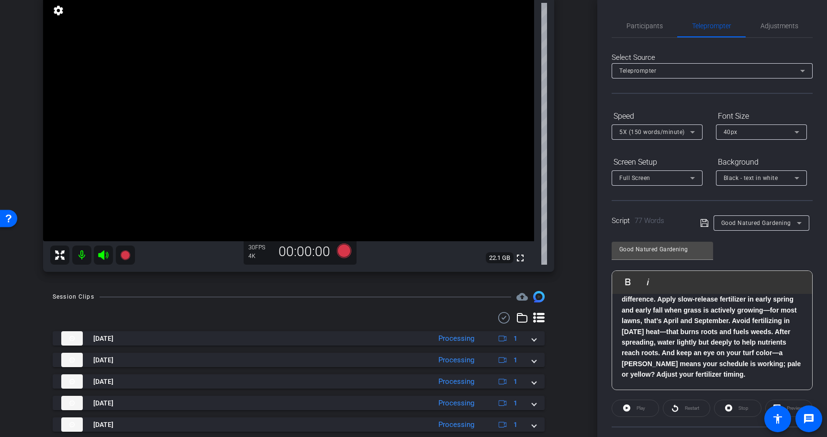
click at [772, 375] on p "Feeding turf at the right time makes a world of difference. Apply slow-release …" at bounding box center [712, 331] width 181 height 97
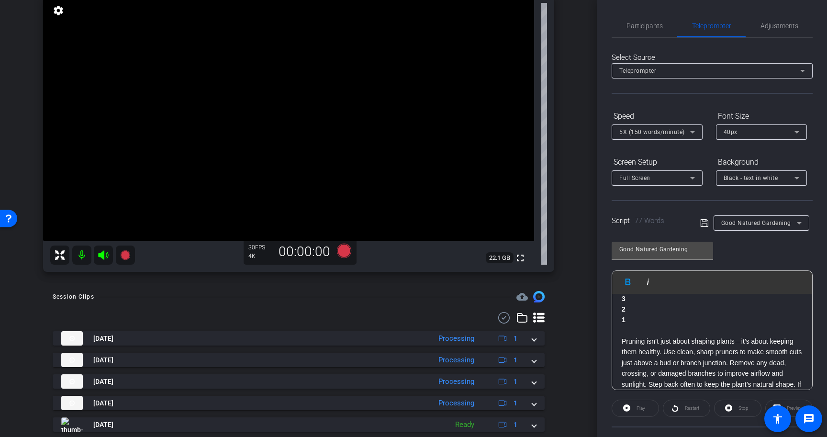
scroll to position [43, 0]
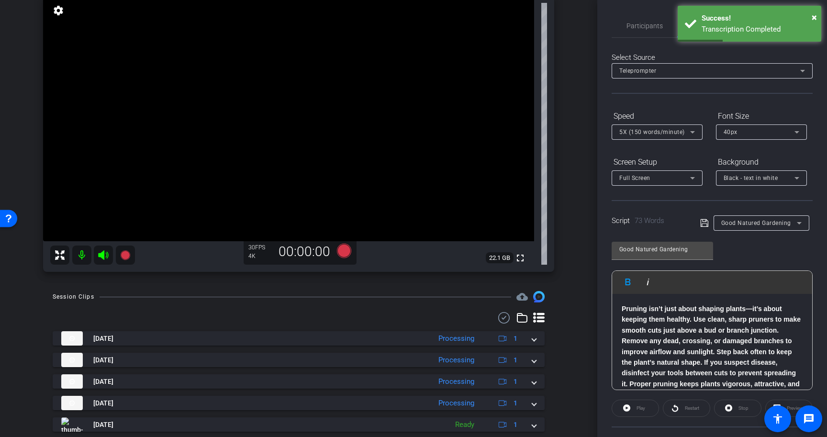
click at [698, 349] on strong "Pruning isn’t just about shaping plants—it’s about keeping them healthy. Use cl…" at bounding box center [711, 351] width 179 height 93
click at [703, 221] on icon at bounding box center [704, 222] width 9 height 11
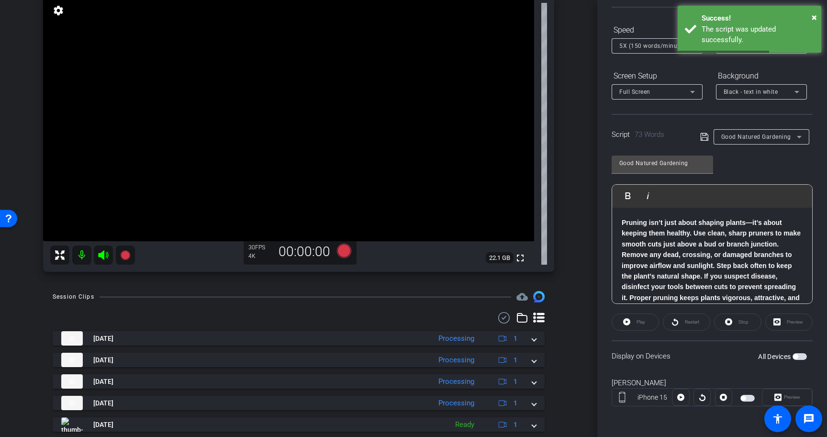
click at [799, 357] on span "button" at bounding box center [799, 356] width 14 height 7
click at [635, 320] on span "Play" at bounding box center [639, 321] width 11 height 13
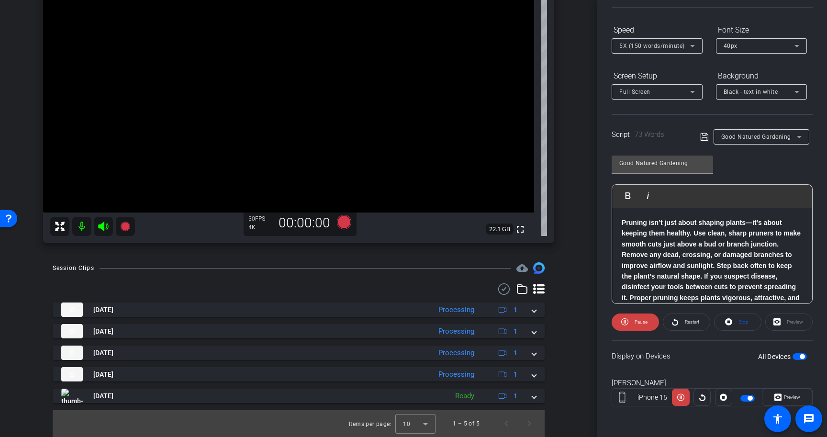
scroll to position [132, 0]
click at [419, 422] on div at bounding box center [415, 424] width 40 height 23
click at [420, 402] on mat-option "25" at bounding box center [416, 402] width 40 height 15
click at [574, 374] on div "arrow_back Good Natured Gardening Back to project Send invite account_box grid_…" at bounding box center [298, 218] width 597 height 437
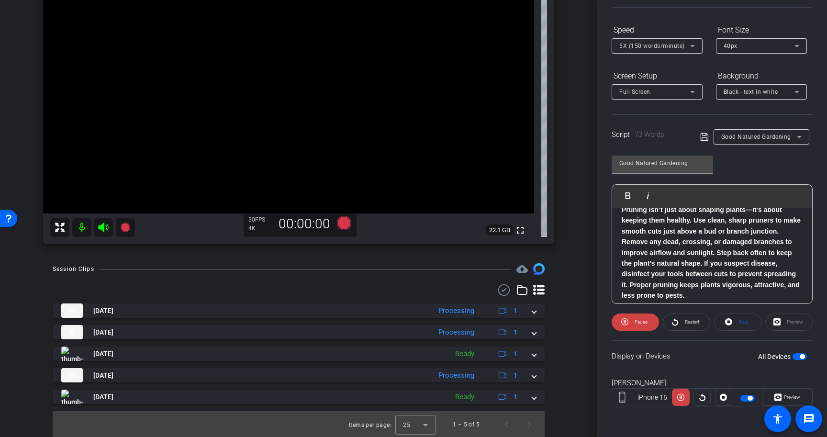
scroll to position [63, 0]
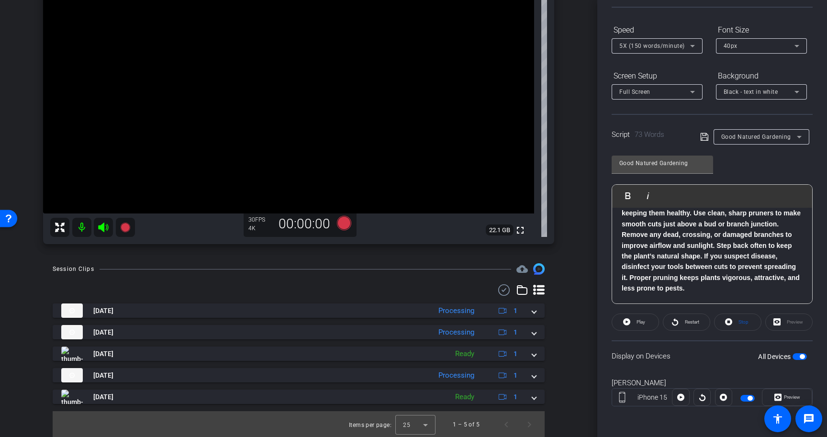
click at [799, 357] on span "button" at bounding box center [799, 356] width 14 height 7
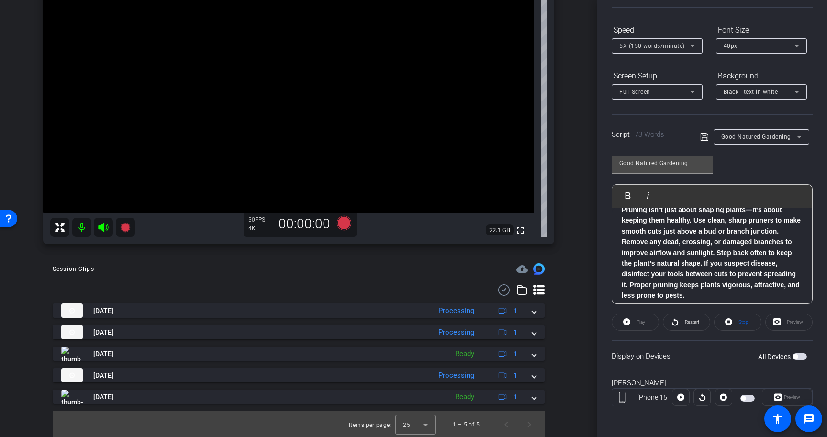
scroll to position [55, 0]
click at [803, 358] on span "button" at bounding box center [799, 356] width 14 height 7
click at [739, 324] on span "Stop" at bounding box center [743, 321] width 10 height 5
click at [638, 324] on span "Play" at bounding box center [640, 321] width 9 height 5
click at [800, 358] on span "button" at bounding box center [799, 356] width 14 height 7
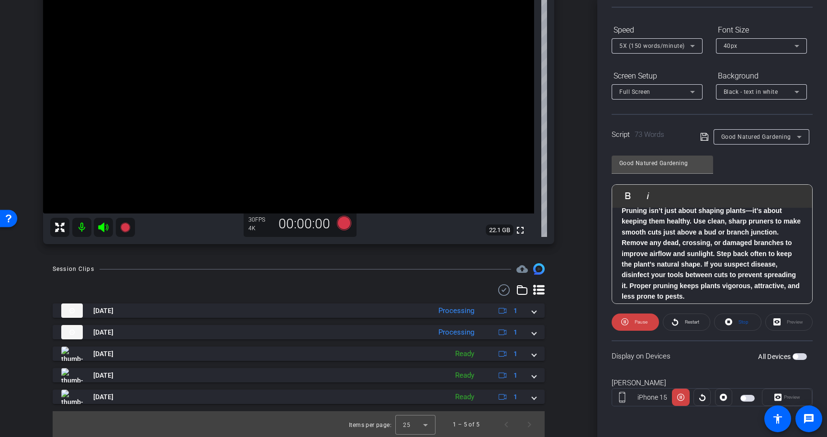
click at [699, 263] on strong "Pruning isn’t just about shaping plants—it’s about keeping them healthy. Use cl…" at bounding box center [711, 253] width 179 height 93
click at [704, 137] on icon at bounding box center [704, 137] width 8 height 8
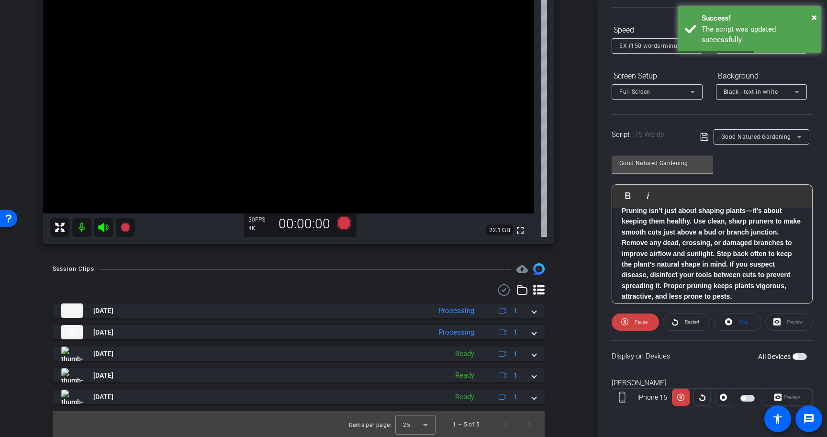
click at [803, 355] on span "button" at bounding box center [799, 356] width 14 height 7
click at [735, 319] on span at bounding box center [737, 322] width 46 height 23
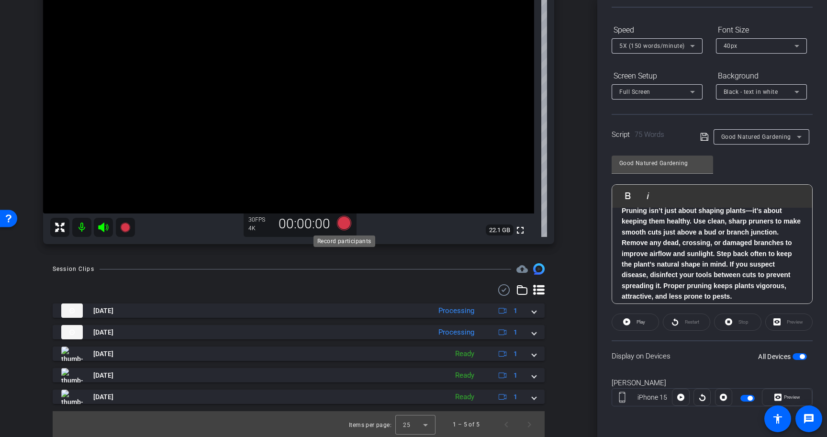
click at [345, 225] on icon at bounding box center [344, 223] width 14 height 14
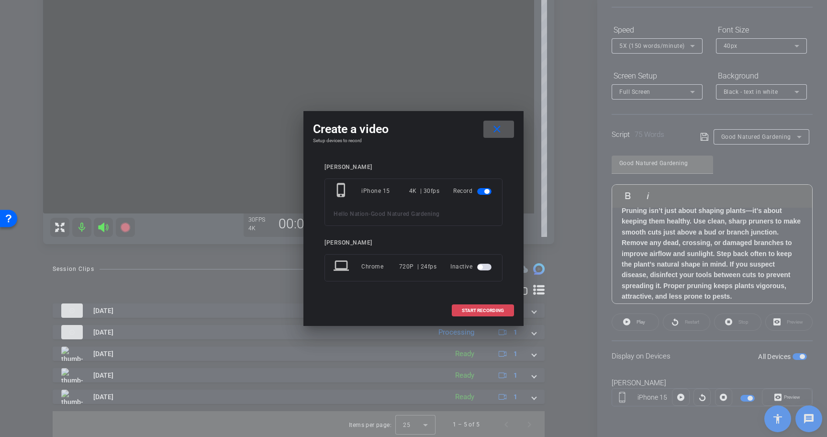
click at [505, 307] on span at bounding box center [482, 310] width 61 height 23
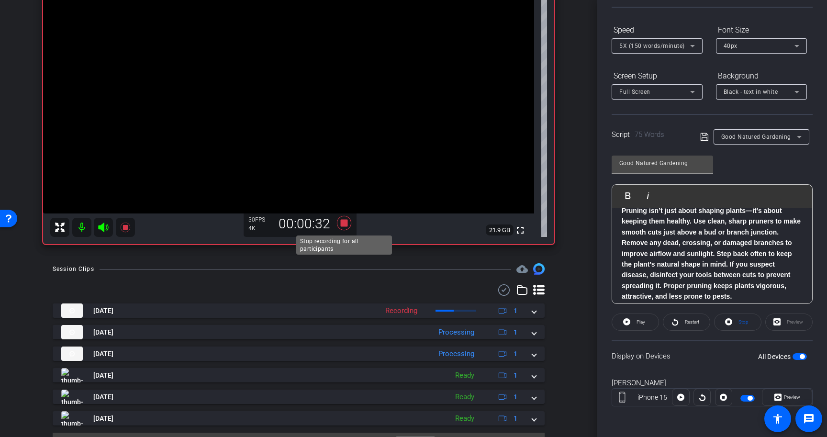
click at [343, 225] on icon at bounding box center [344, 223] width 14 height 14
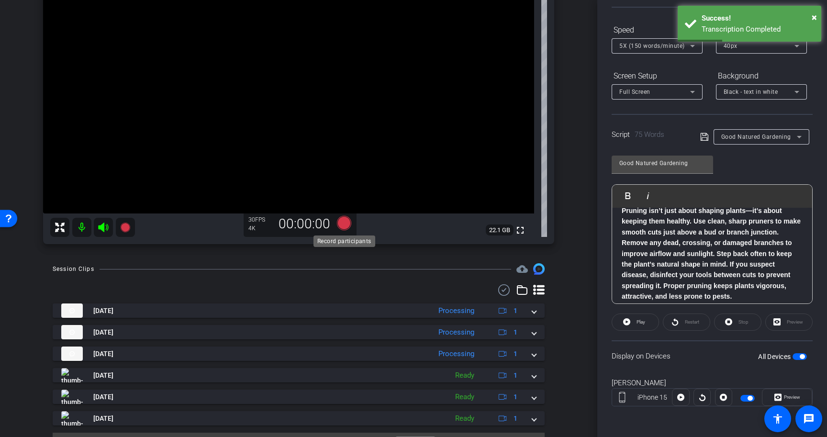
click at [345, 223] on icon at bounding box center [344, 223] width 14 height 14
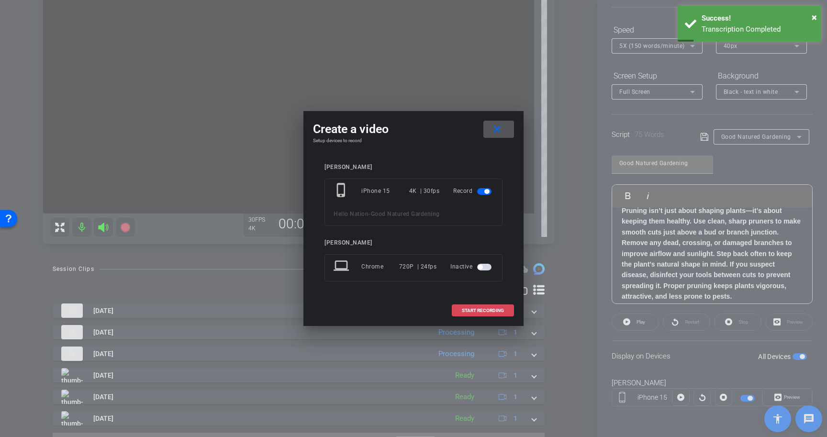
click at [497, 311] on span "START RECORDING" at bounding box center [483, 310] width 42 height 5
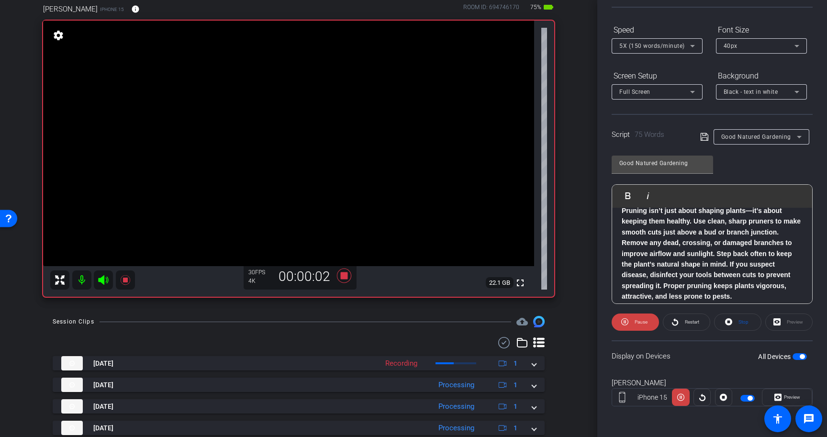
scroll to position [76, 0]
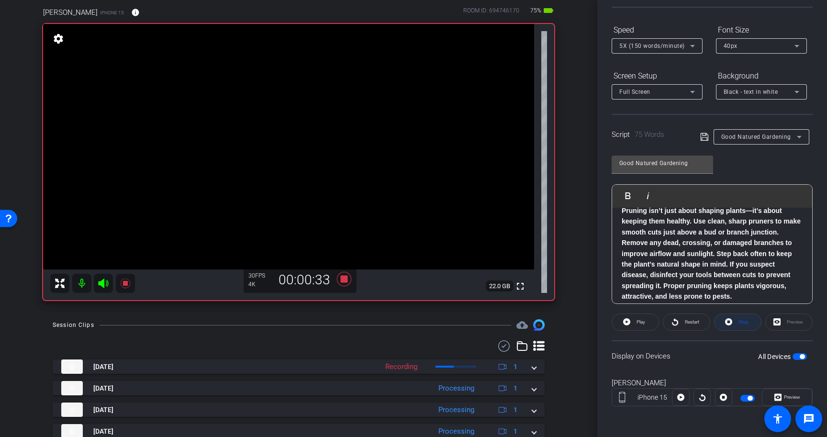
click at [735, 319] on span at bounding box center [737, 322] width 46 height 23
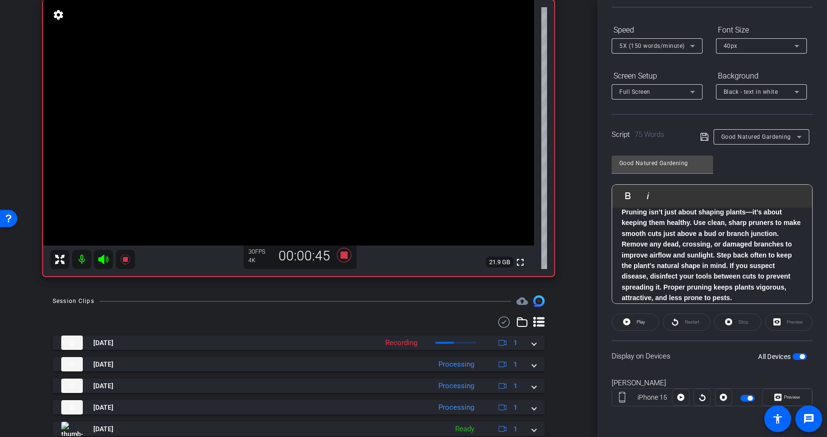
scroll to position [86, 0]
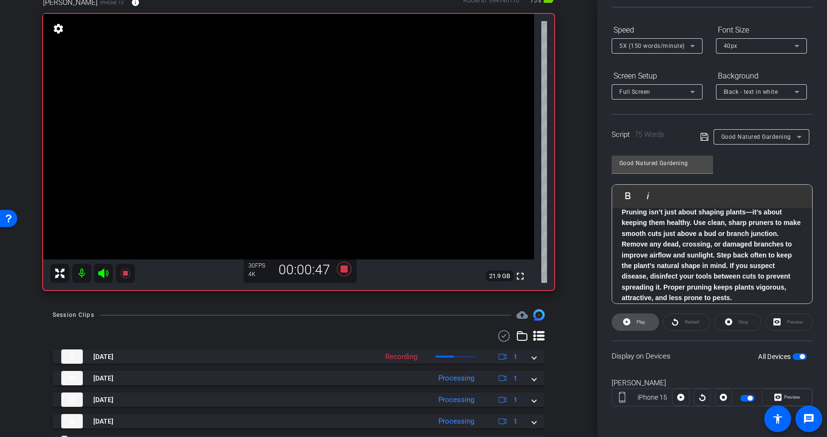
click at [636, 323] on span "Play" at bounding box center [639, 321] width 11 height 13
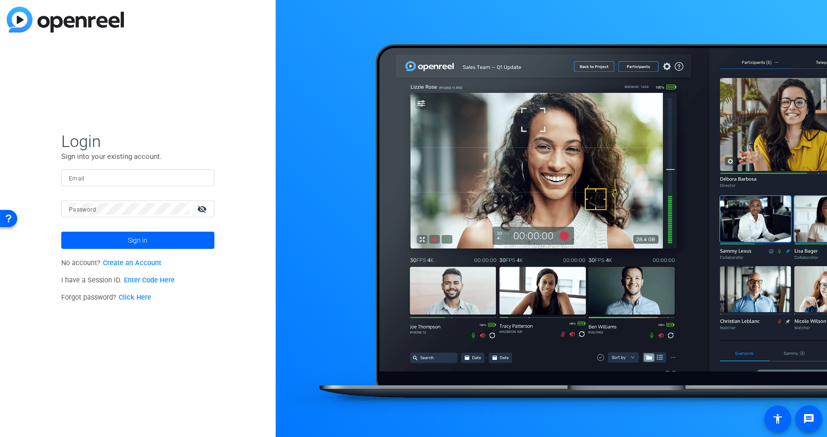
click at [171, 179] on input "Email" at bounding box center [138, 177] width 138 height 11
click at [178, 179] on input "Email" at bounding box center [138, 177] width 138 height 11
type input "[EMAIL_ADDRESS][DOMAIN_NAME]"
click at [61, 232] on button "Sign in" at bounding box center [137, 240] width 153 height 17
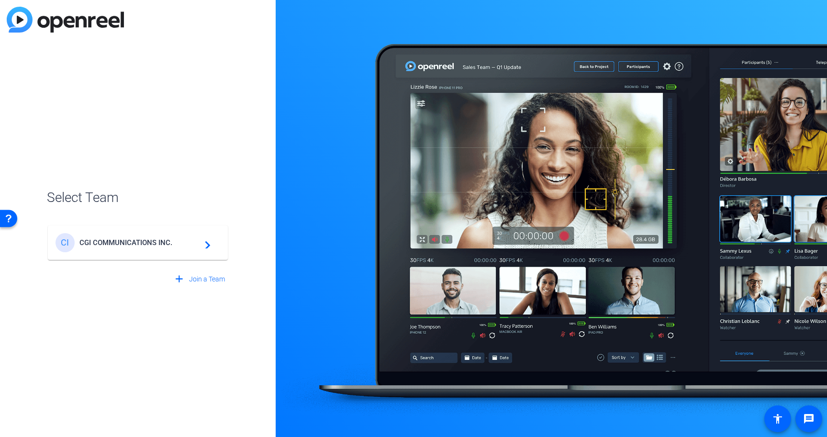
click at [127, 237] on div "CI CGI COMMUNICATIONS INC. navigate_next" at bounding box center [138, 242] width 165 height 19
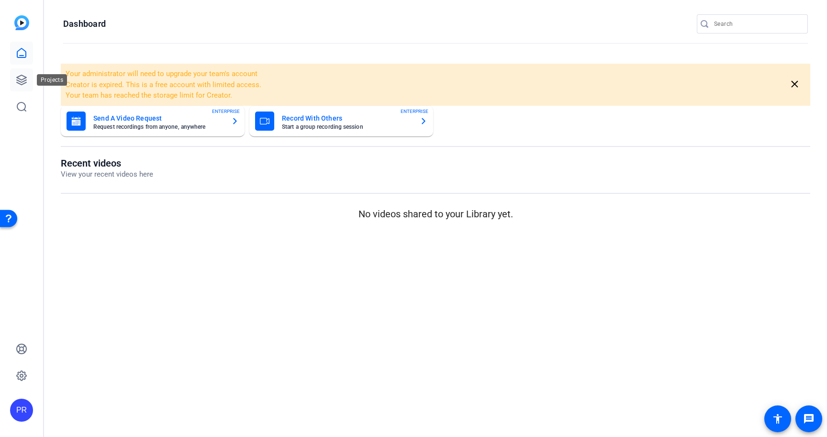
click at [26, 86] on link at bounding box center [21, 79] width 23 height 23
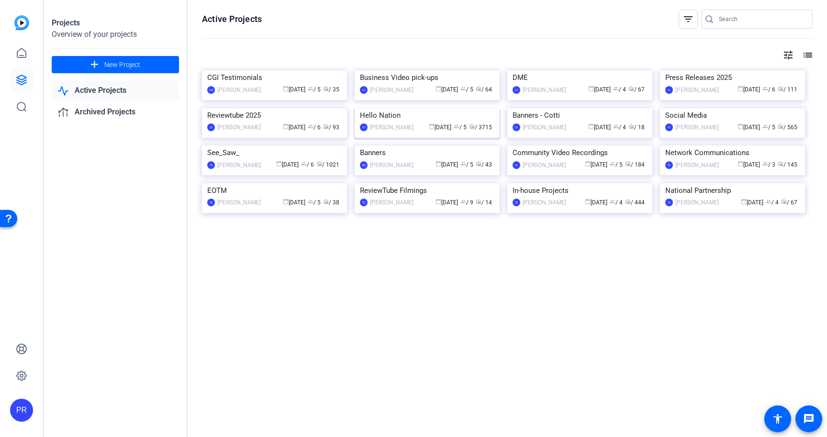
click at [416, 108] on img at bounding box center [427, 108] width 145 height 0
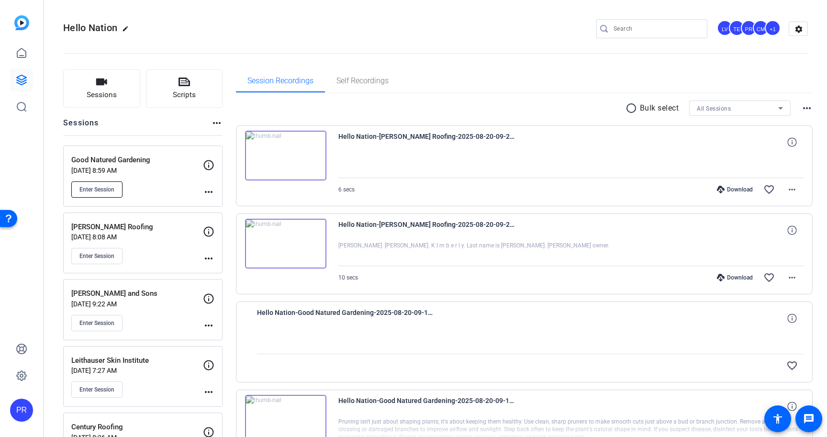
click at [94, 189] on span "Enter Session" at bounding box center [96, 190] width 35 height 8
click at [157, 176] on div "Good Natured Gardening [DATE] 8:59 AM Enter Session" at bounding box center [137, 176] width 132 height 43
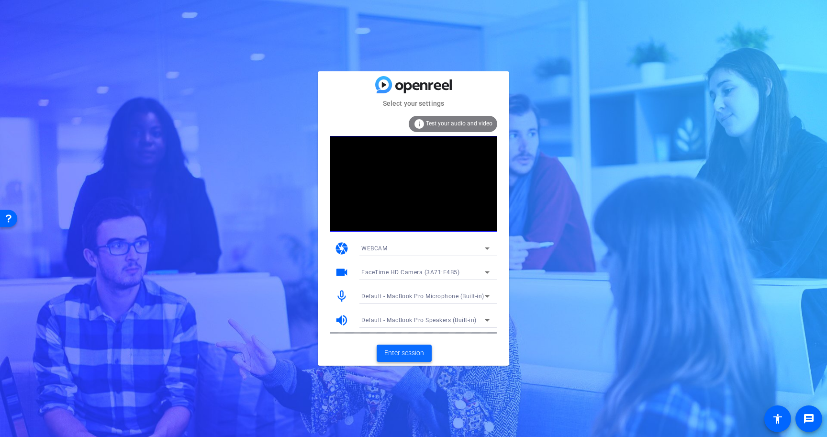
click at [408, 352] on span "Enter session" at bounding box center [404, 353] width 40 height 10
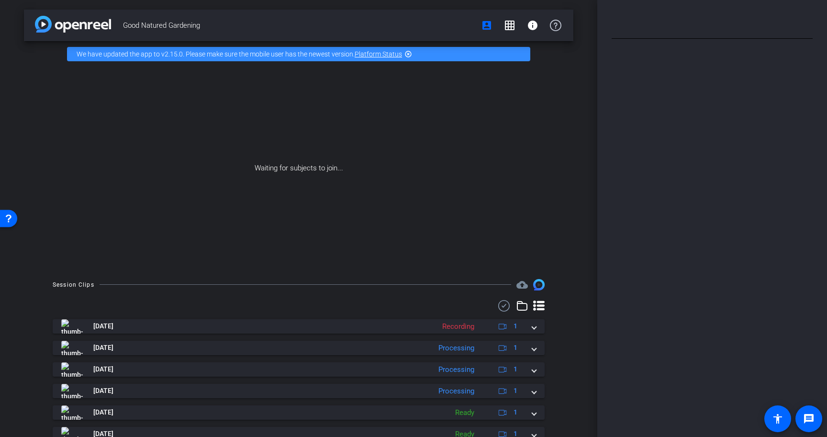
type input "Good Natured Gardening"
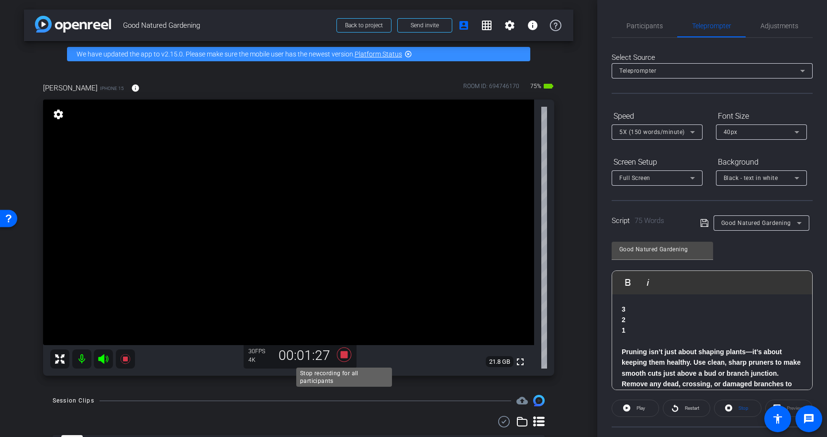
click at [346, 355] on icon at bounding box center [344, 354] width 14 height 14
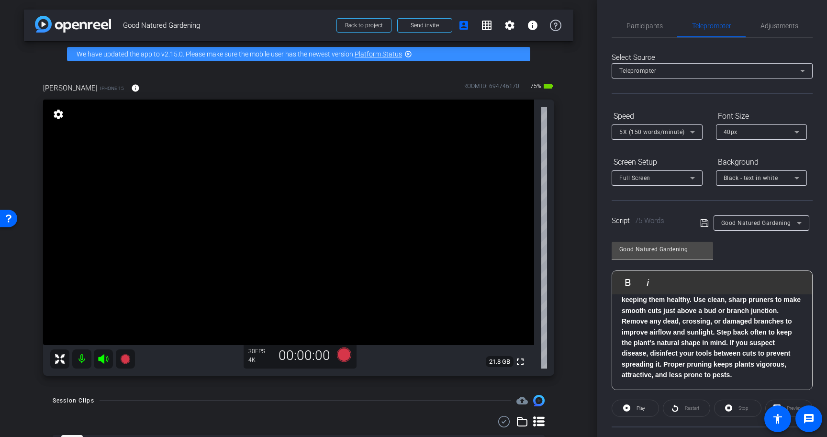
scroll to position [86, 0]
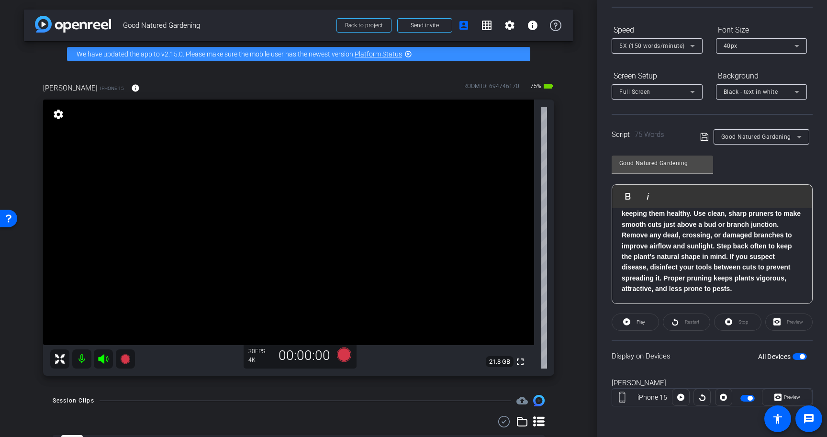
click at [798, 359] on span "button" at bounding box center [799, 356] width 14 height 7
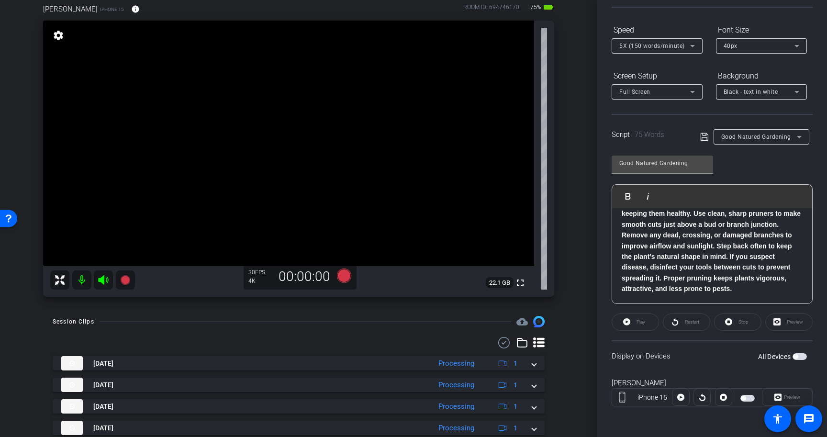
scroll to position [98, 0]
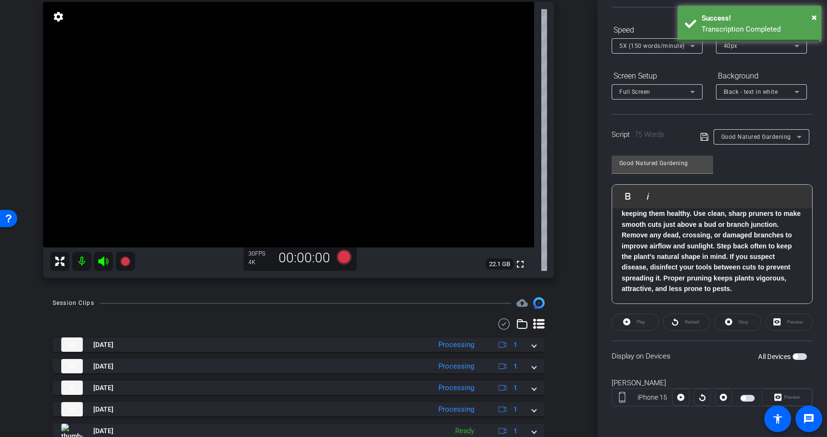
click at [801, 355] on span "button" at bounding box center [799, 356] width 14 height 7
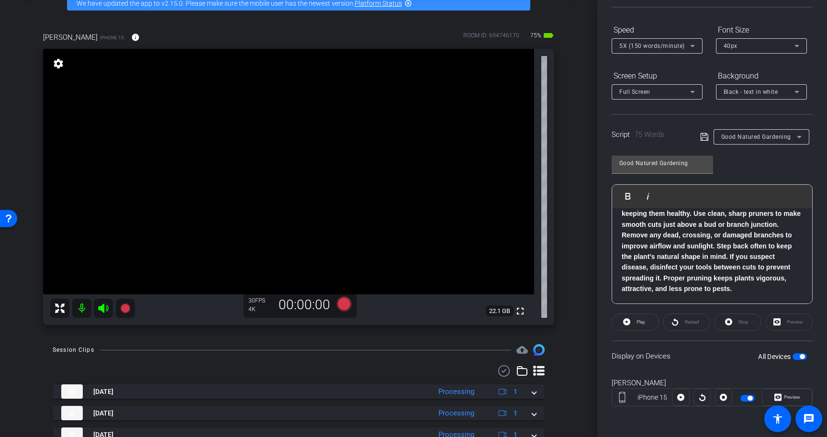
scroll to position [85, 0]
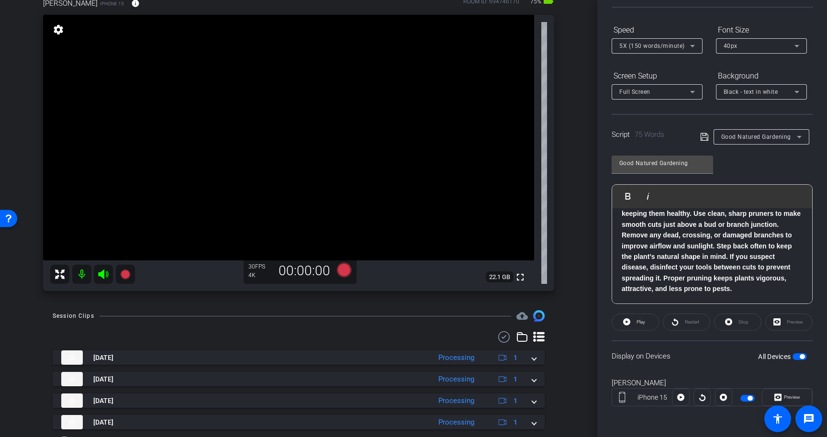
click at [801, 355] on span "button" at bounding box center [802, 356] width 5 height 5
click at [804, 355] on span "button" at bounding box center [799, 356] width 14 height 7
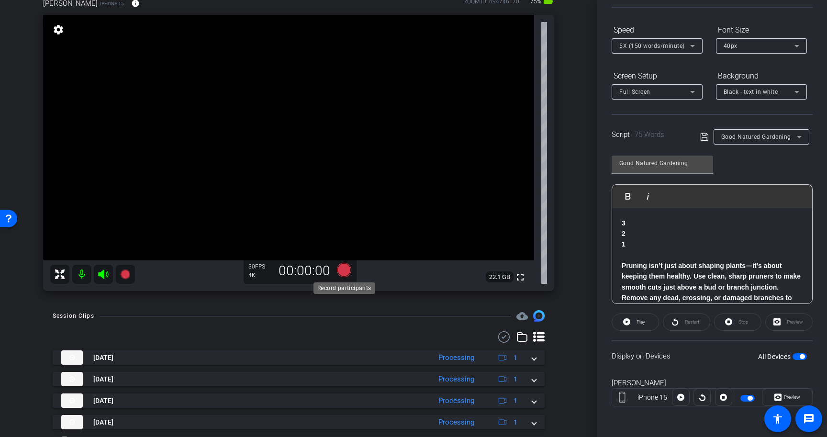
click at [342, 271] on icon at bounding box center [344, 270] width 14 height 14
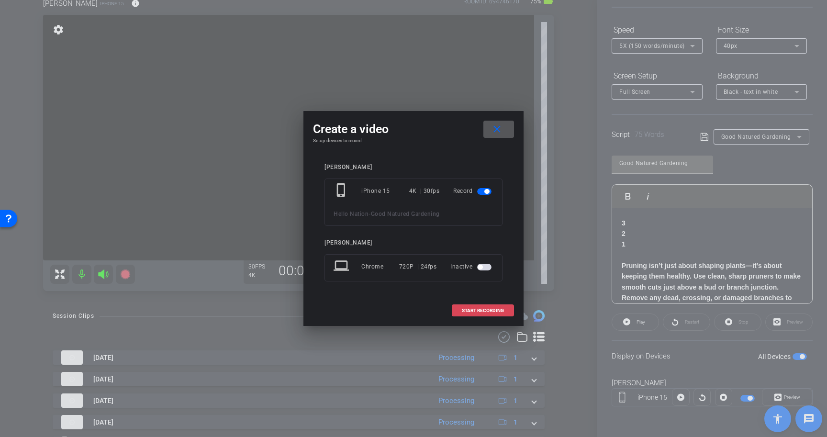
click at [480, 308] on span "START RECORDING" at bounding box center [483, 310] width 42 height 5
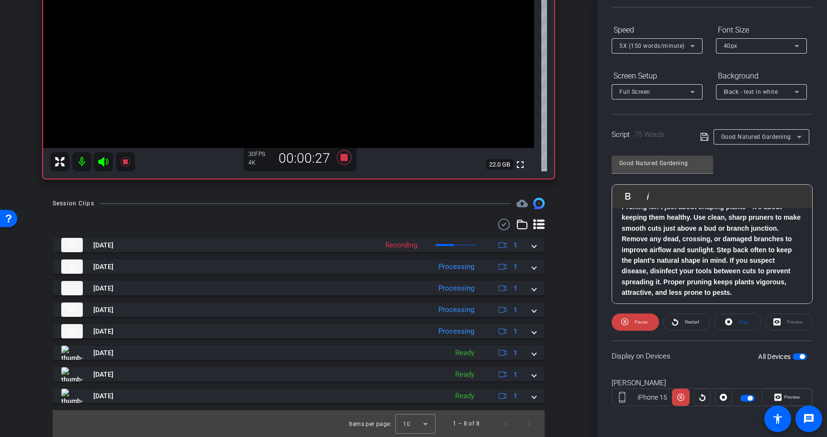
scroll to position [63, 0]
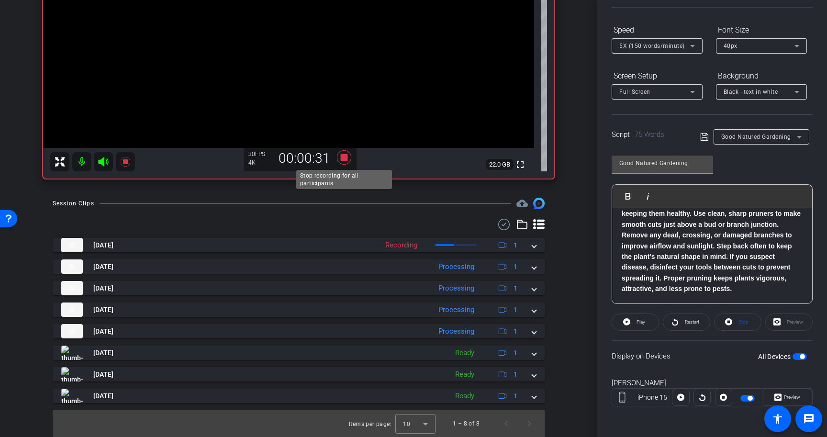
click at [345, 156] on icon at bounding box center [344, 157] width 14 height 14
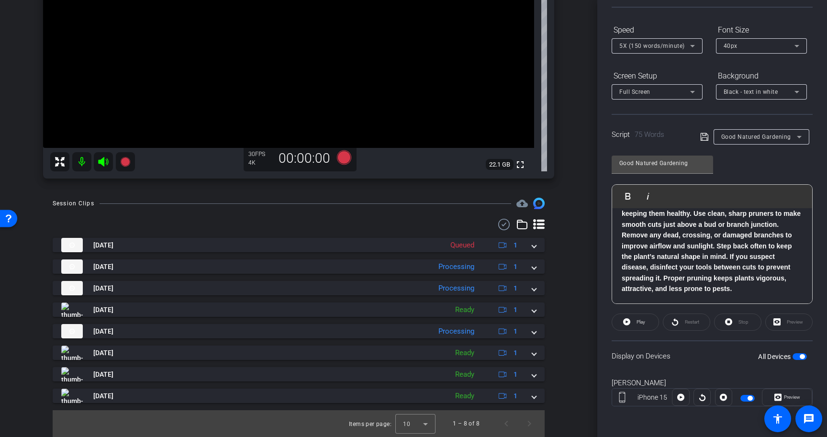
click at [802, 355] on span "button" at bounding box center [802, 356] width 5 height 5
click at [733, 286] on p "Pruning isn’t just about shaping plants—it’s about keeping them healthy. Use cl…" at bounding box center [712, 246] width 181 height 97
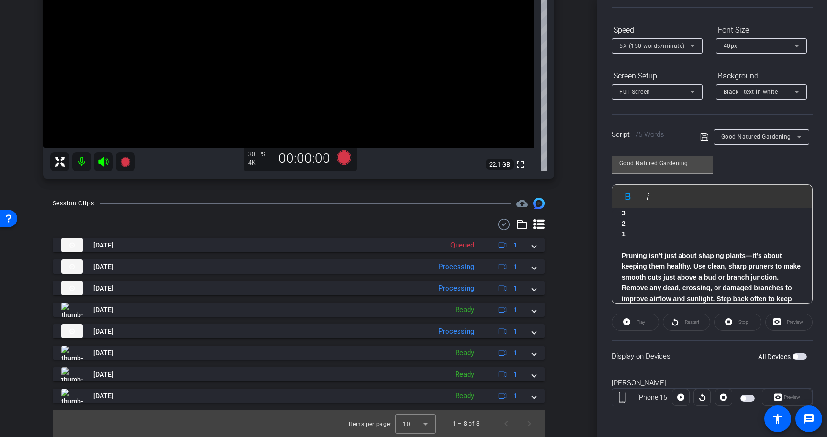
scroll to position [54, 0]
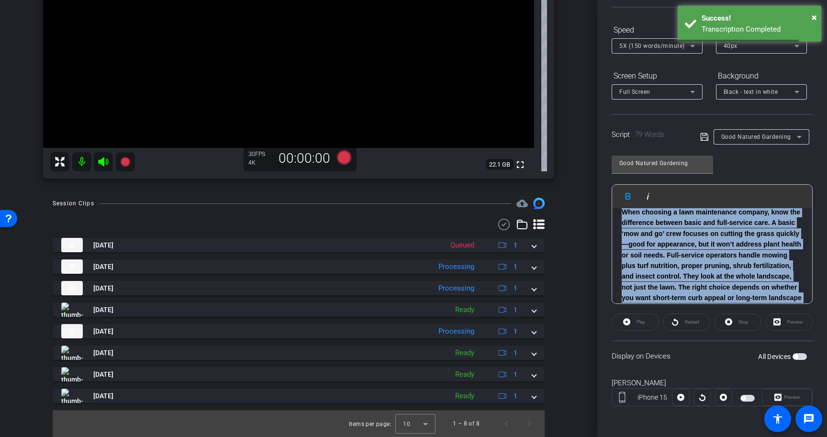
click at [703, 134] on icon at bounding box center [704, 136] width 9 height 11
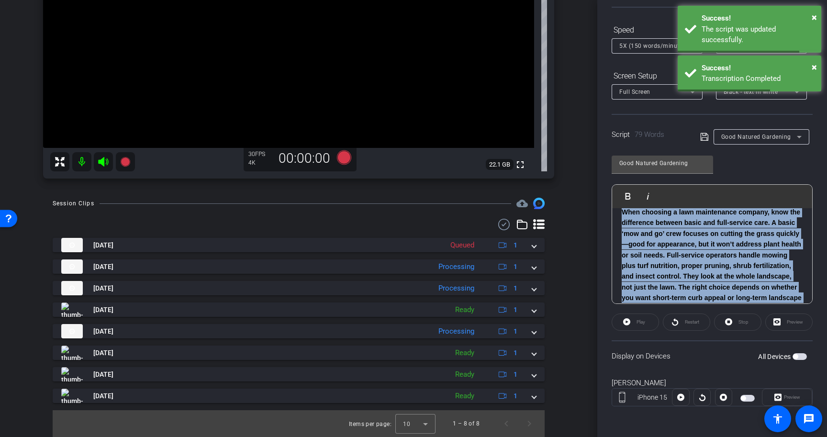
scroll to position [73, 0]
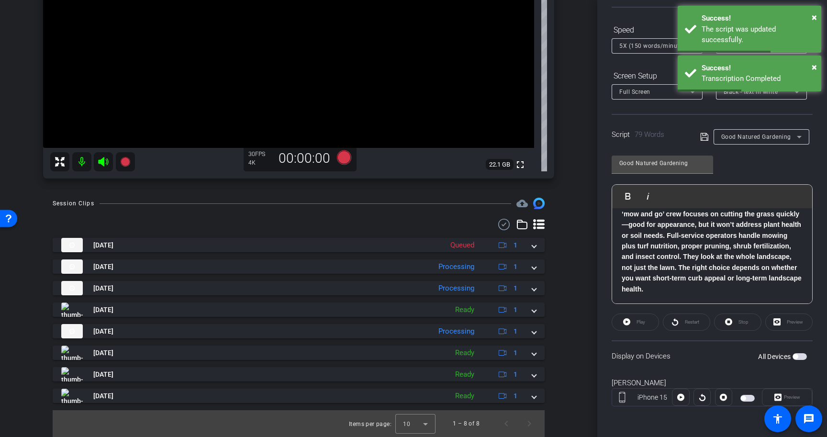
click at [779, 297] on div "3 2 1 When choosing a lawn maintenance company, know the difference between bas…" at bounding box center [712, 219] width 200 height 169
click at [803, 359] on span "button" at bounding box center [799, 356] width 14 height 7
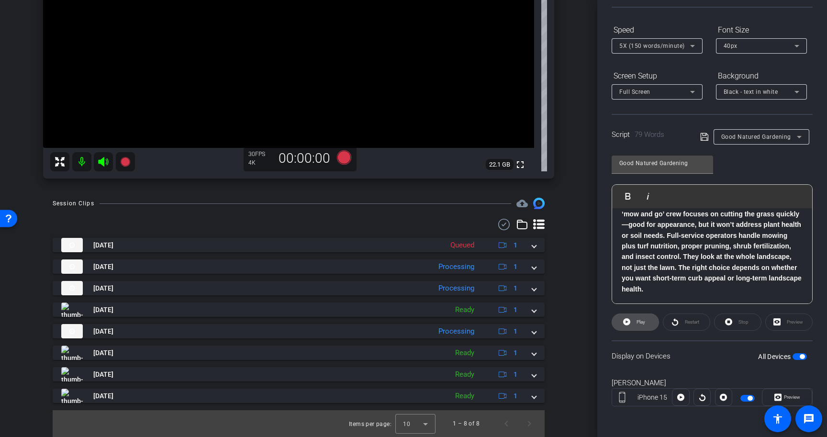
click at [633, 321] on span at bounding box center [635, 322] width 46 height 23
click at [800, 356] on span "button" at bounding box center [802, 356] width 5 height 5
click at [736, 321] on span at bounding box center [737, 322] width 46 height 23
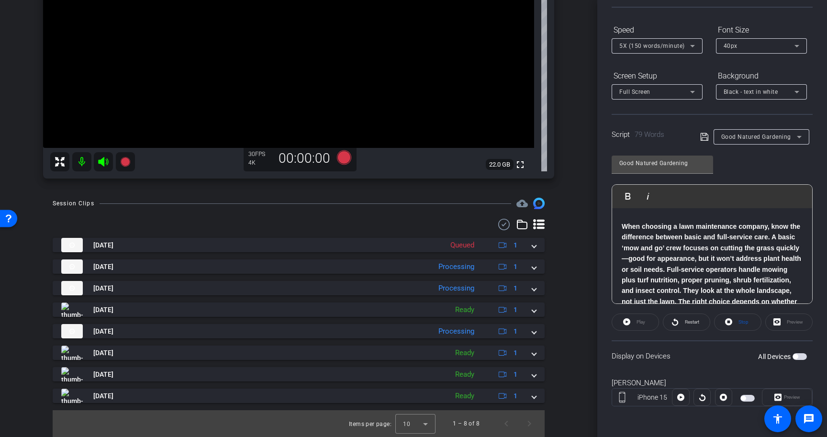
scroll to position [43, 0]
click at [641, 246] on strong "When choosing a lawn maintenance company, know the difference between basic and…" at bounding box center [712, 271] width 180 height 104
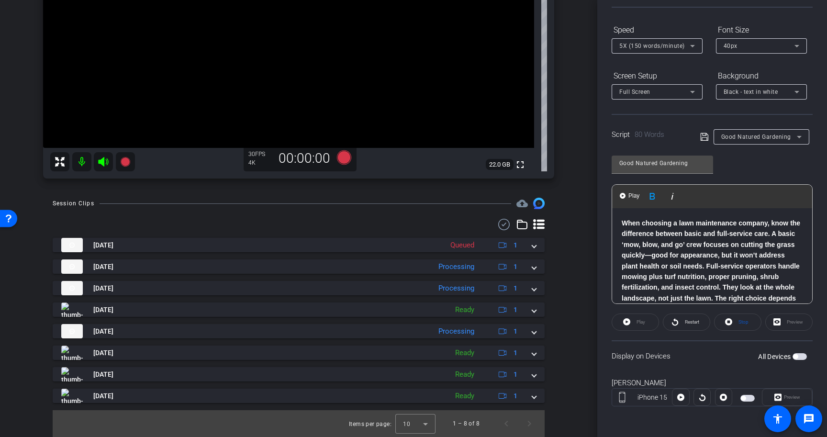
click at [705, 136] on icon at bounding box center [704, 136] width 9 height 11
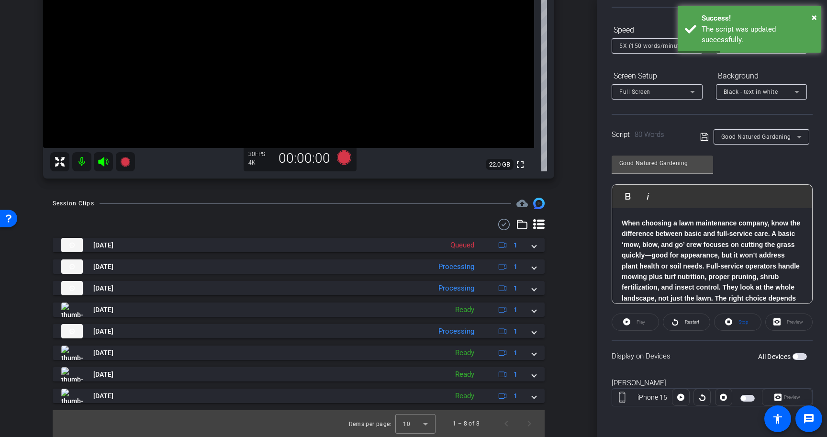
click at [800, 358] on span "button" at bounding box center [799, 356] width 14 height 7
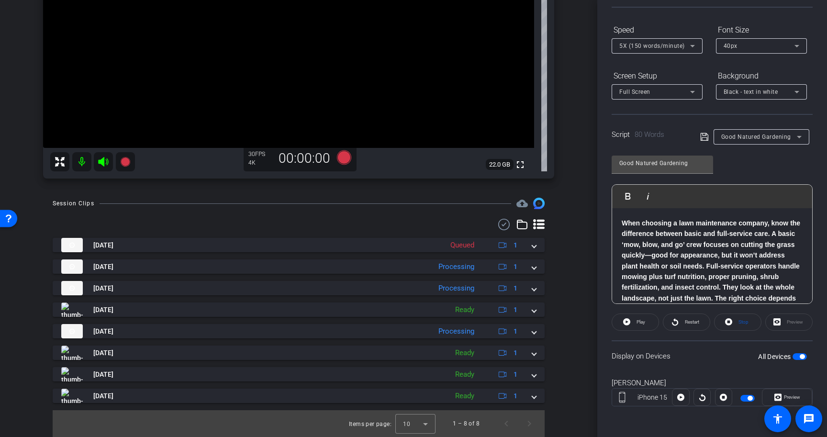
click at [801, 355] on span "button" at bounding box center [802, 356] width 5 height 5
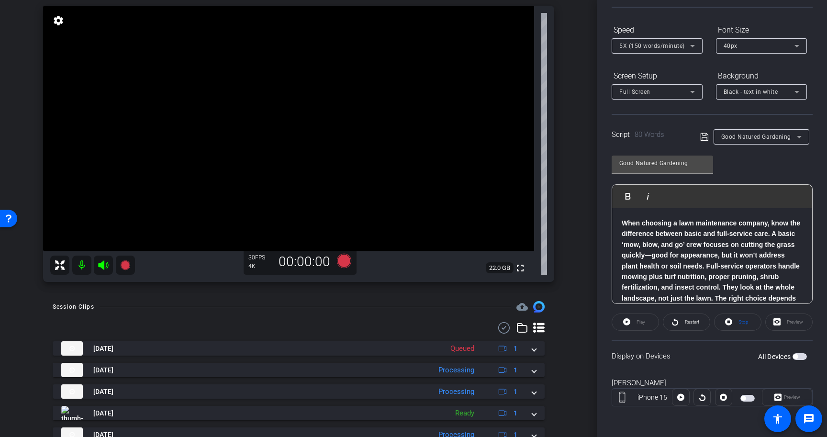
scroll to position [95, 0]
click at [739, 322] on span "Stop" at bounding box center [743, 321] width 10 height 5
click at [582, 329] on div "arrow_back Good Natured Gardening Back to project Send invite account_box grid_…" at bounding box center [298, 123] width 597 height 437
click at [803, 356] on span "button" at bounding box center [799, 356] width 14 height 7
click at [343, 258] on icon at bounding box center [344, 260] width 14 height 14
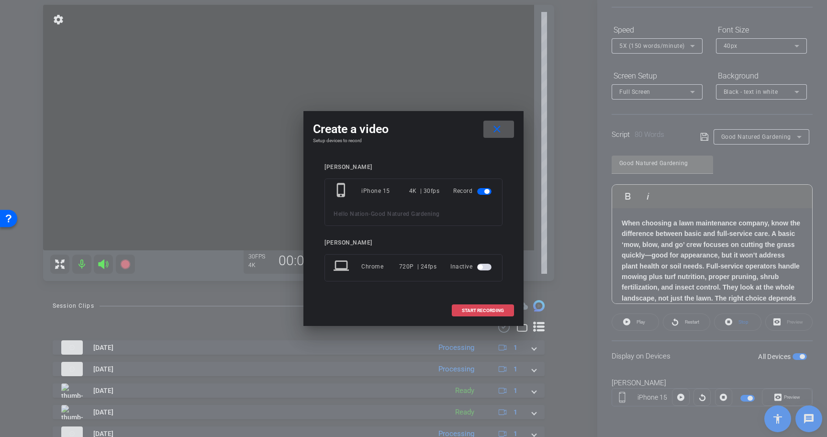
click at [477, 308] on span "START RECORDING" at bounding box center [483, 310] width 42 height 5
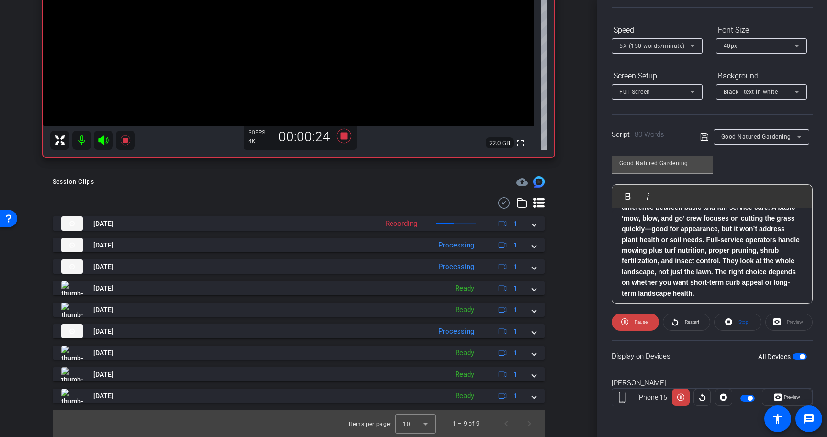
scroll to position [73, 0]
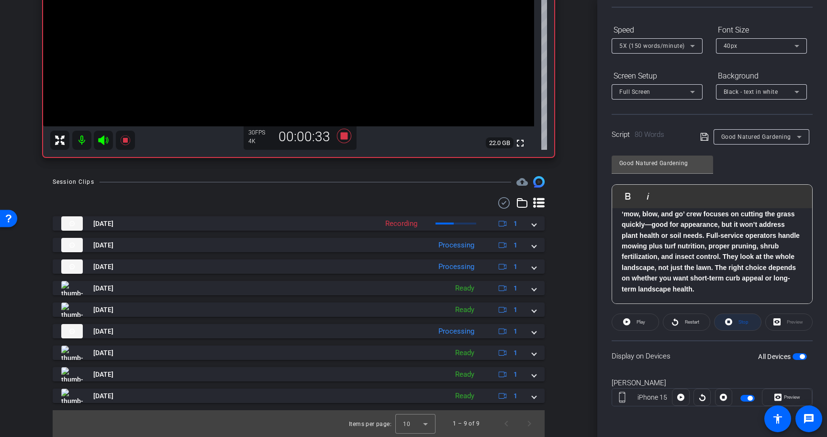
click at [738, 321] on span "Stop" at bounding box center [742, 321] width 12 height 13
click at [347, 139] on icon at bounding box center [344, 135] width 23 height 17
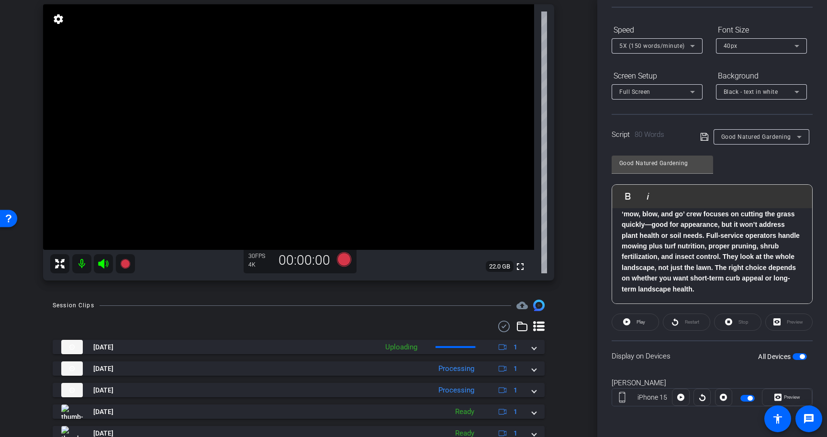
scroll to position [94, 0]
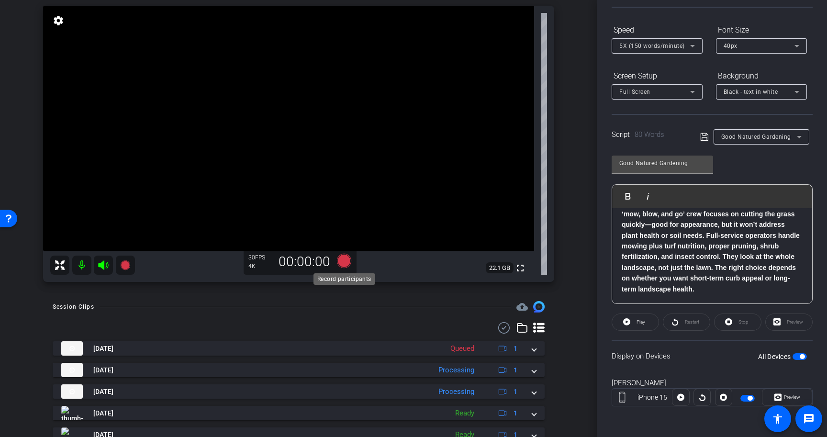
click at [341, 256] on icon at bounding box center [344, 261] width 14 height 14
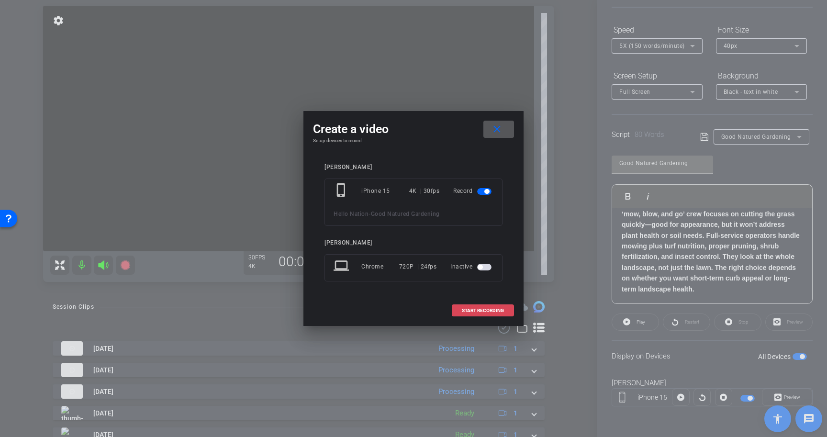
click at [491, 311] on span "START RECORDING" at bounding box center [483, 310] width 42 height 5
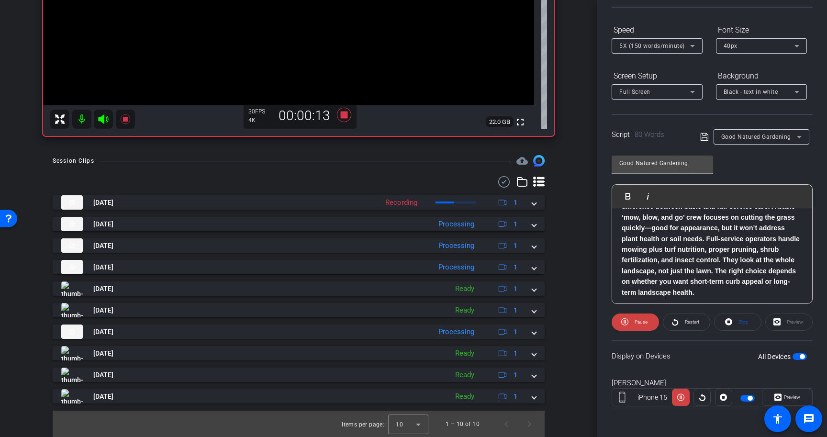
scroll to position [73, 0]
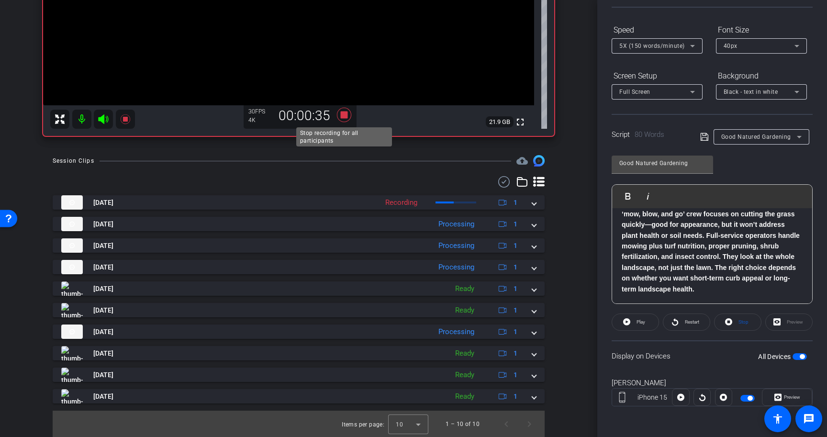
click at [348, 115] on icon at bounding box center [344, 114] width 23 height 17
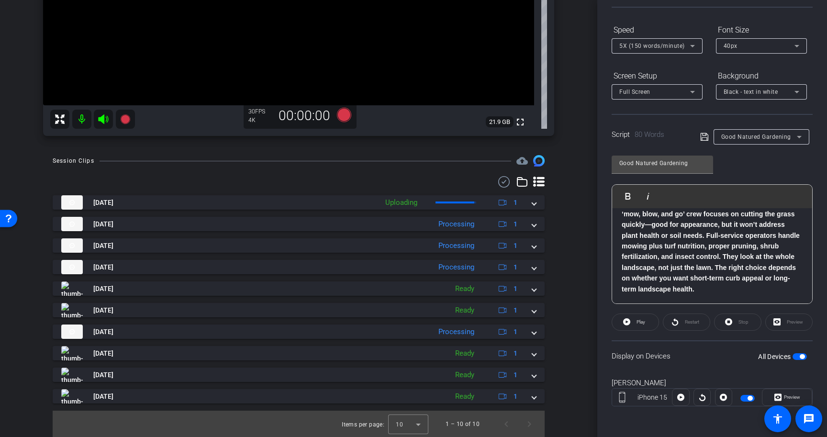
click at [804, 357] on span "button" at bounding box center [802, 356] width 5 height 5
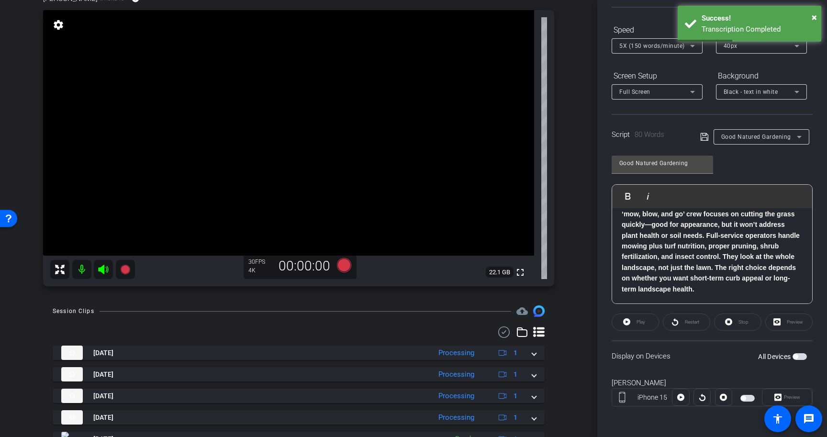
scroll to position [0, 0]
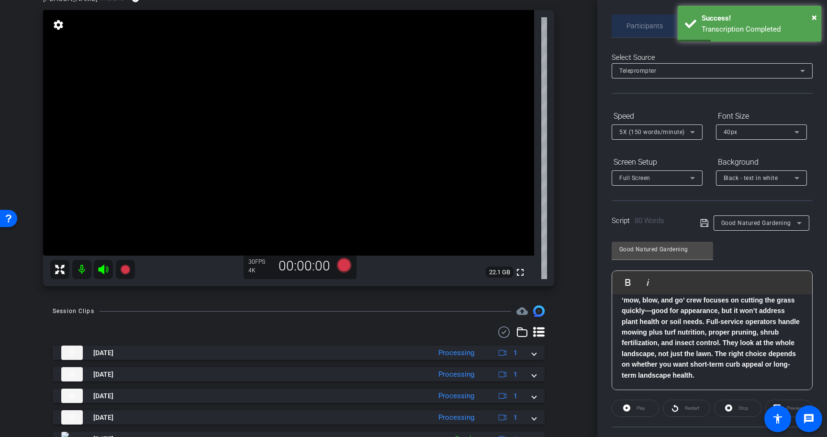
click at [651, 24] on span "Participants" at bounding box center [644, 25] width 36 height 7
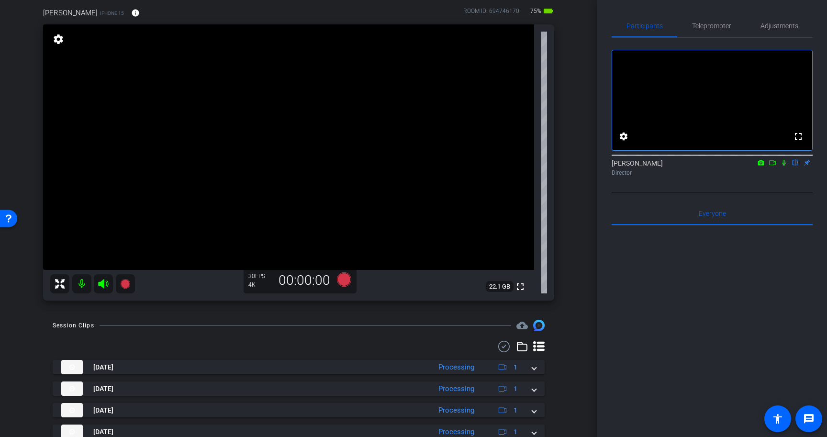
scroll to position [66, 0]
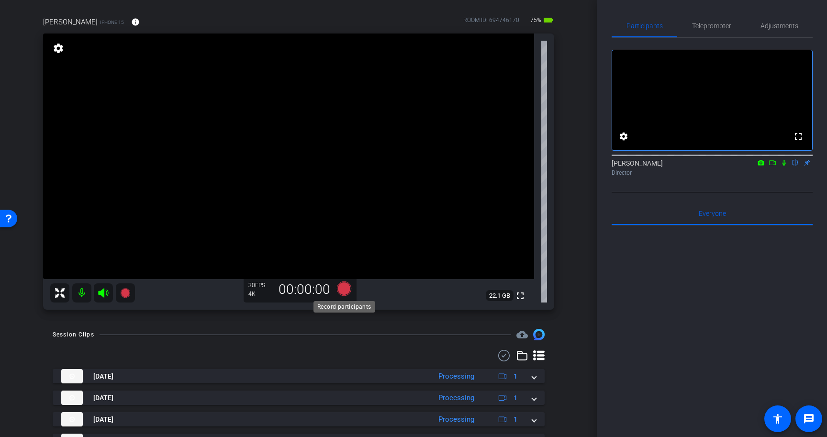
click at [344, 288] on icon at bounding box center [344, 288] width 14 height 14
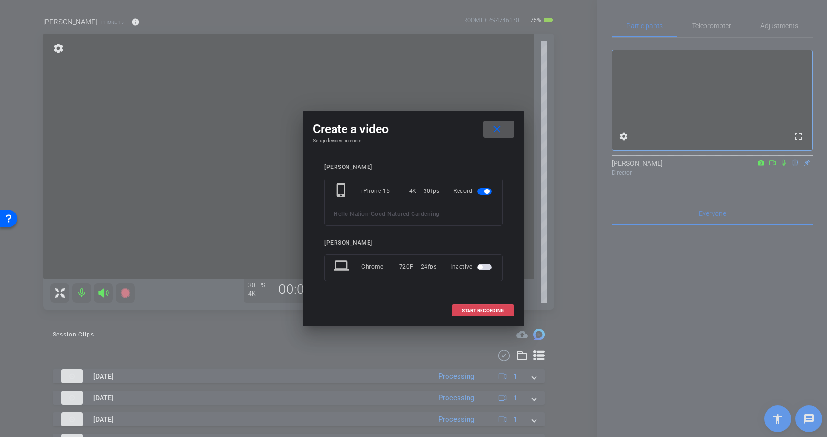
click at [477, 308] on span "START RECORDING" at bounding box center [483, 310] width 42 height 5
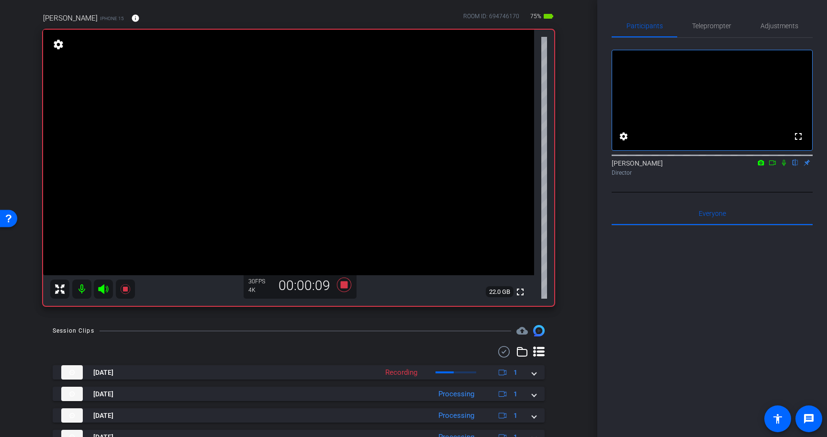
scroll to position [73, 0]
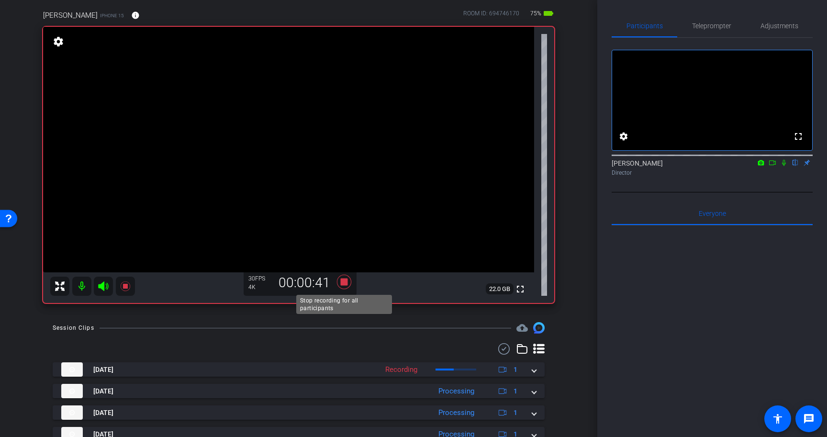
click at [344, 281] on icon at bounding box center [344, 282] width 14 height 14
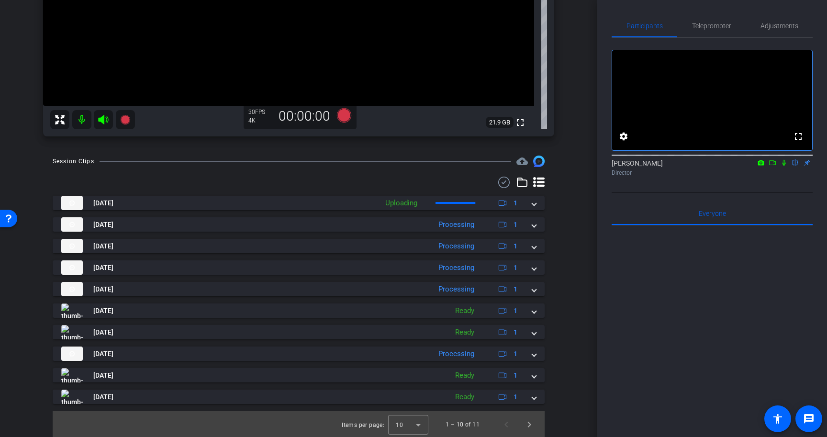
scroll to position [240, 0]
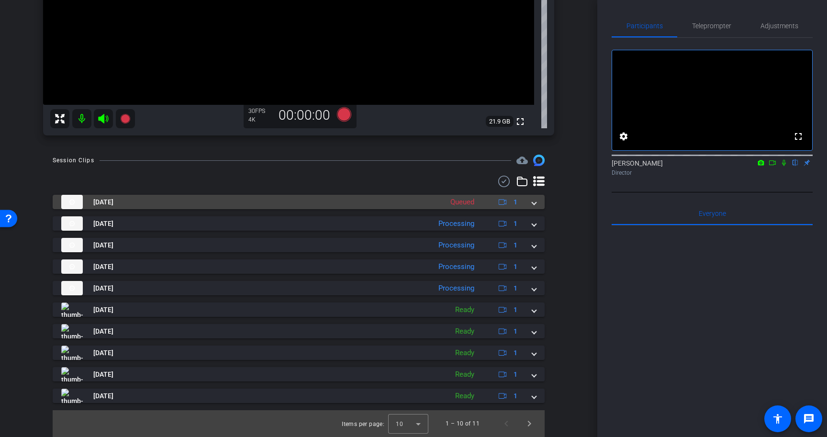
click at [535, 202] on span at bounding box center [534, 202] width 4 height 10
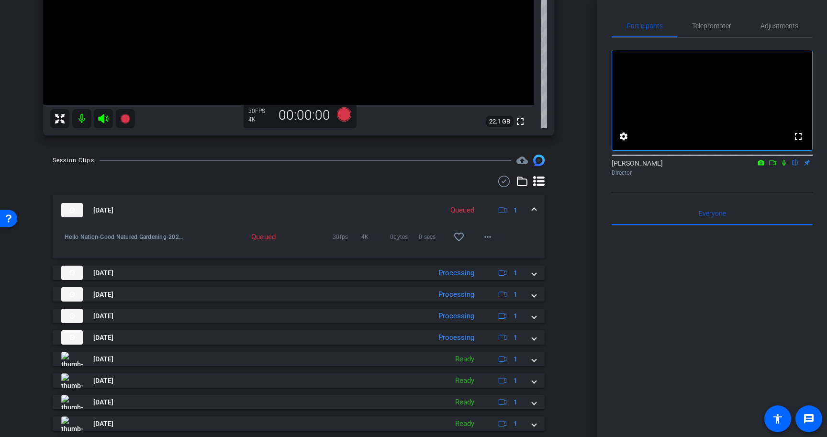
click at [535, 208] on span at bounding box center [534, 210] width 4 height 10
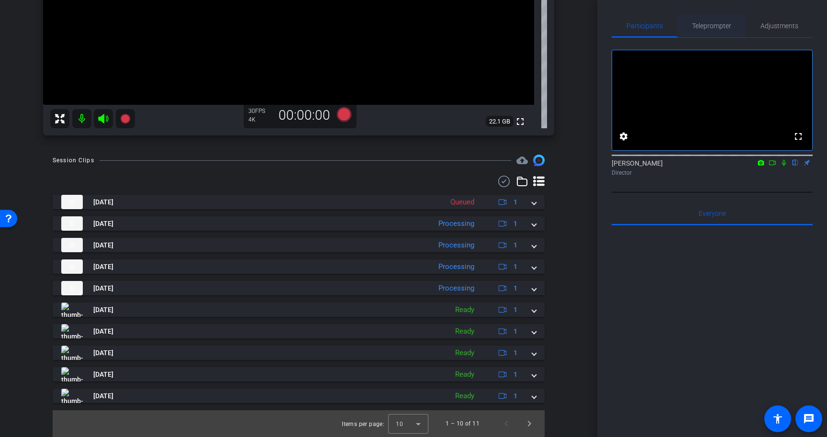
click at [714, 29] on span "Teleprompter" at bounding box center [711, 25] width 39 height 7
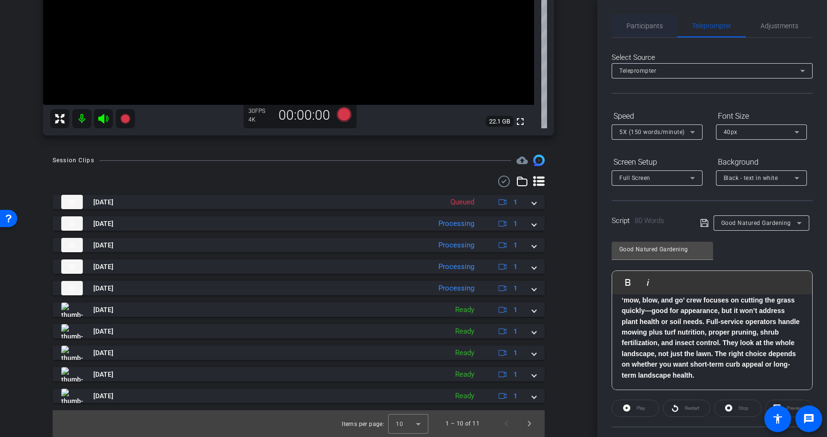
click at [653, 28] on span "Participants" at bounding box center [644, 25] width 36 height 7
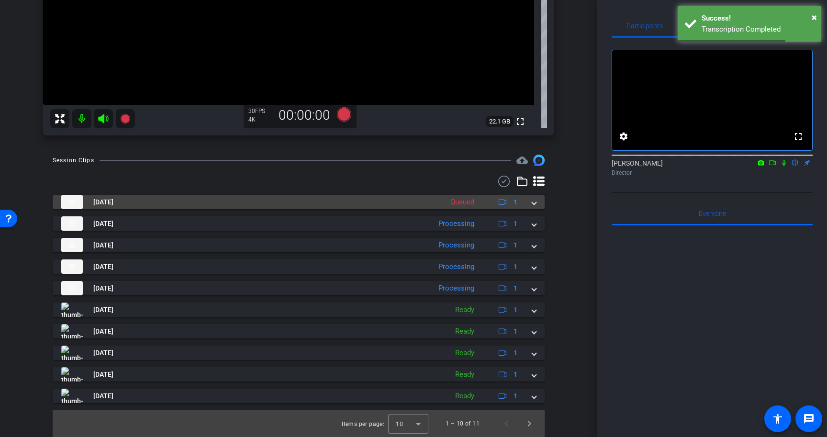
click at [524, 203] on div "Aug 20, 2025 Queued 1" at bounding box center [296, 202] width 471 height 14
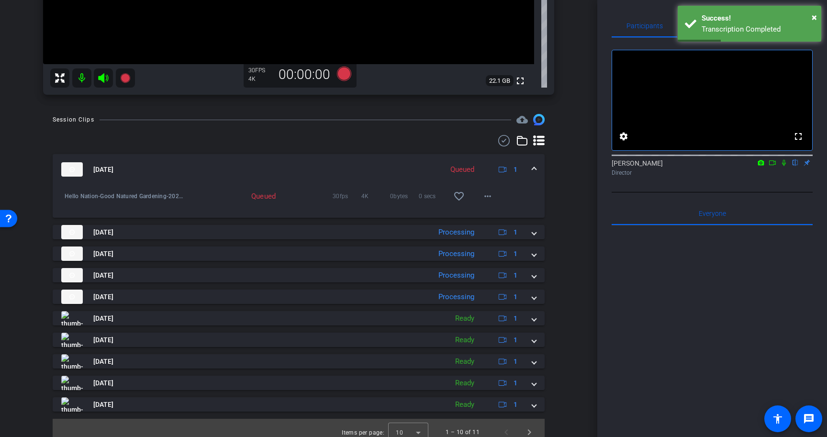
scroll to position [290, 0]
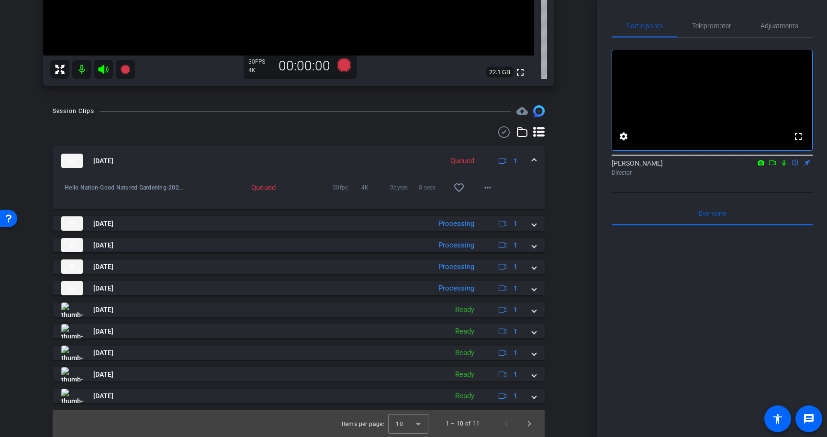
click at [533, 157] on span at bounding box center [534, 161] width 4 height 10
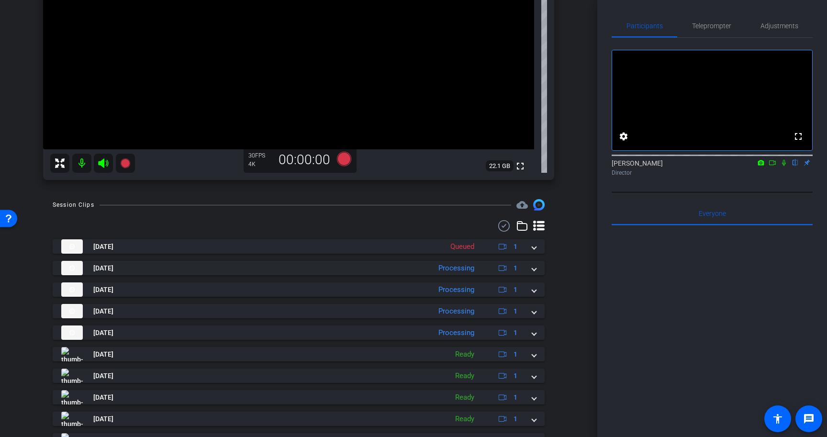
scroll to position [229, 0]
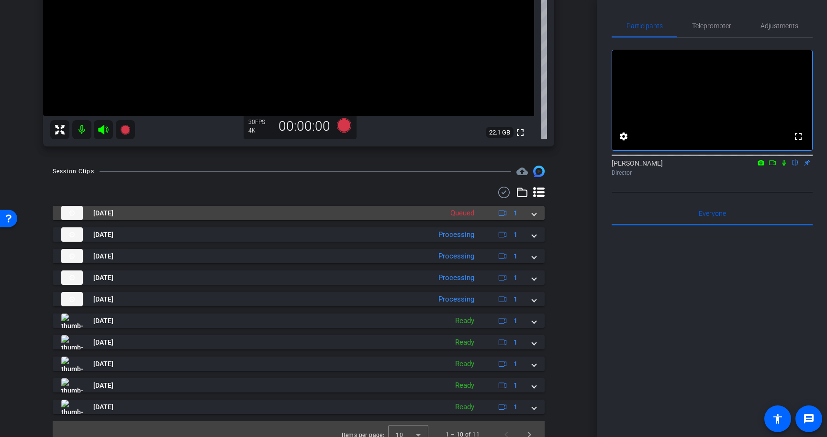
click at [527, 211] on div "Aug 20, 2025 Queued 1" at bounding box center [296, 213] width 471 height 14
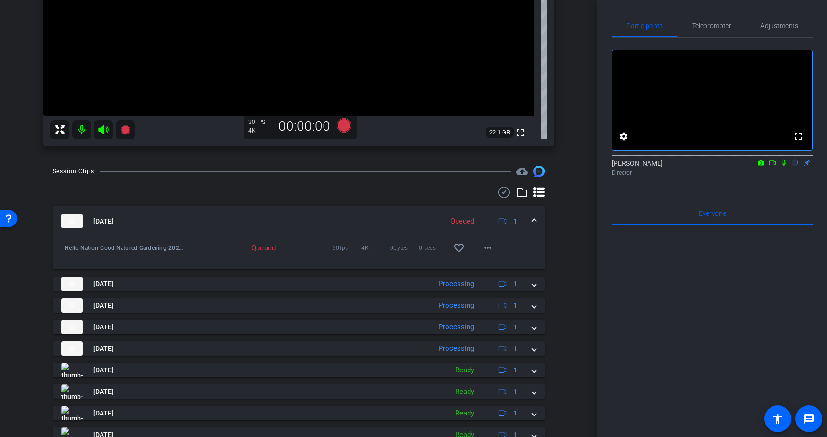
click at [534, 218] on span at bounding box center [534, 221] width 4 height 10
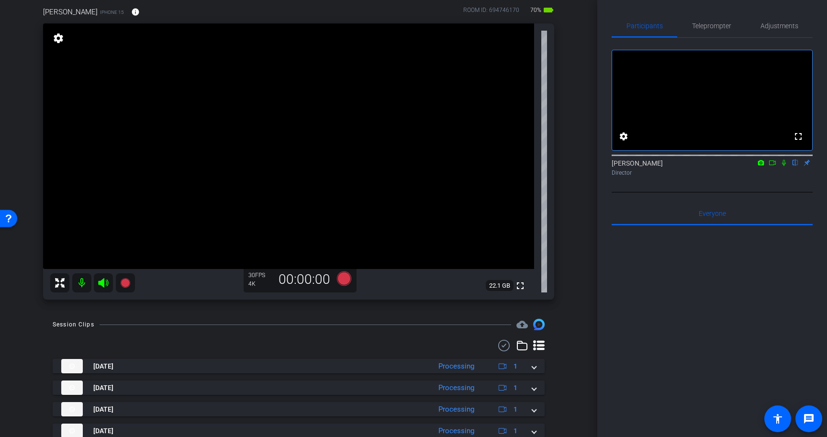
scroll to position [0, 0]
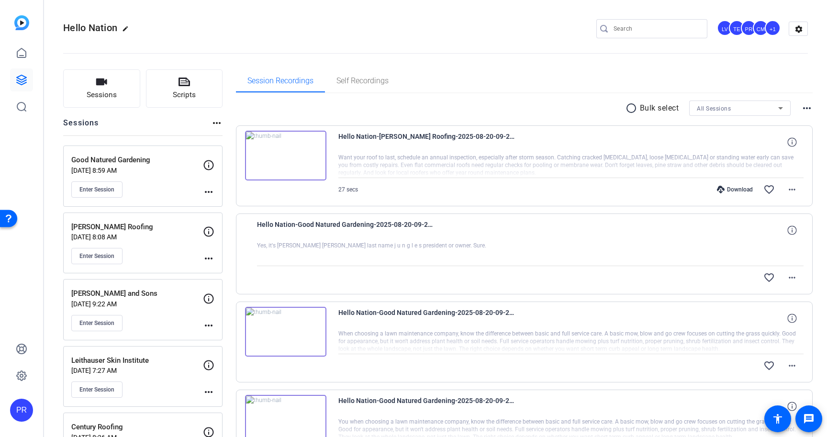
click at [157, 183] on div "Enter Session" at bounding box center [137, 189] width 132 height 16
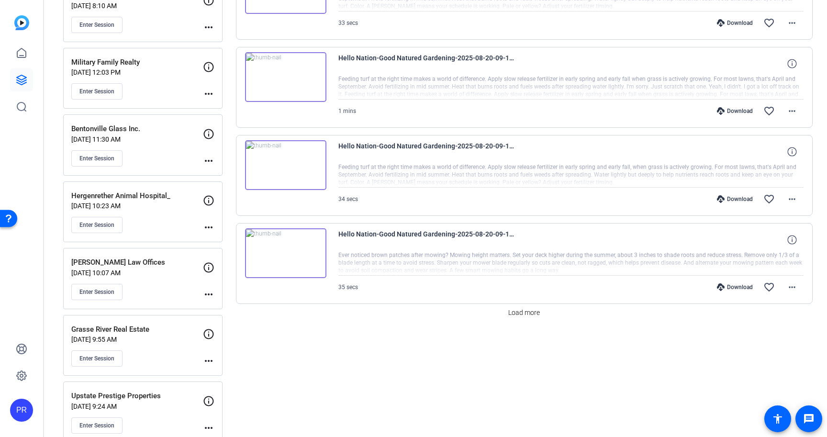
scroll to position [724, 0]
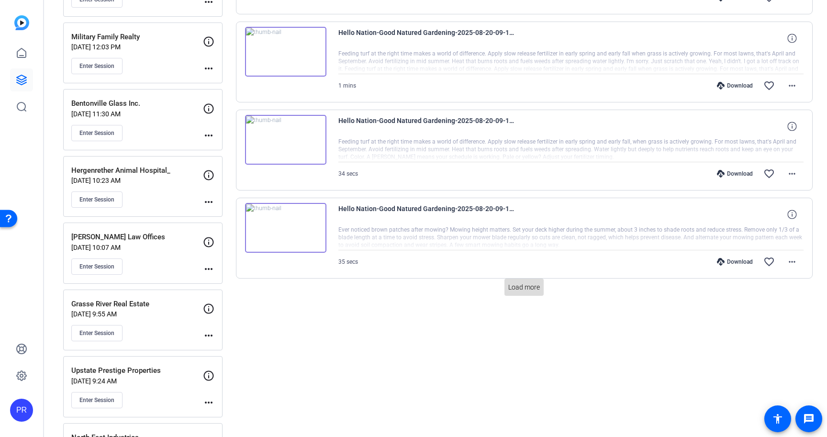
click at [536, 290] on span "Load more" at bounding box center [524, 287] width 32 height 10
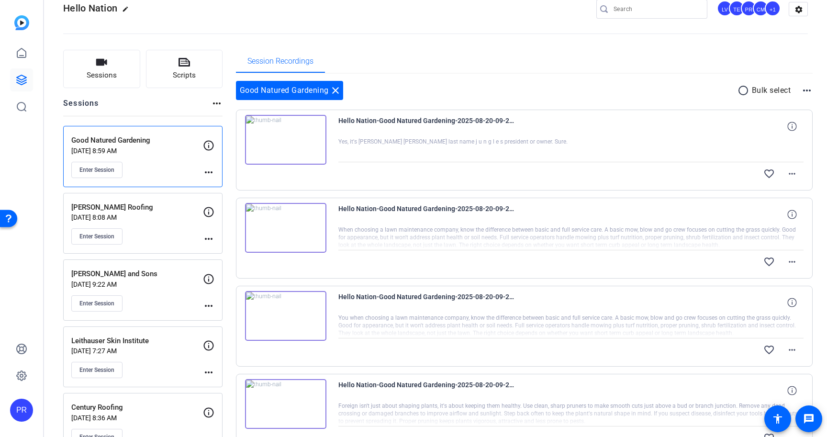
scroll to position [0, 0]
